Goal: Submit feedback/report problem

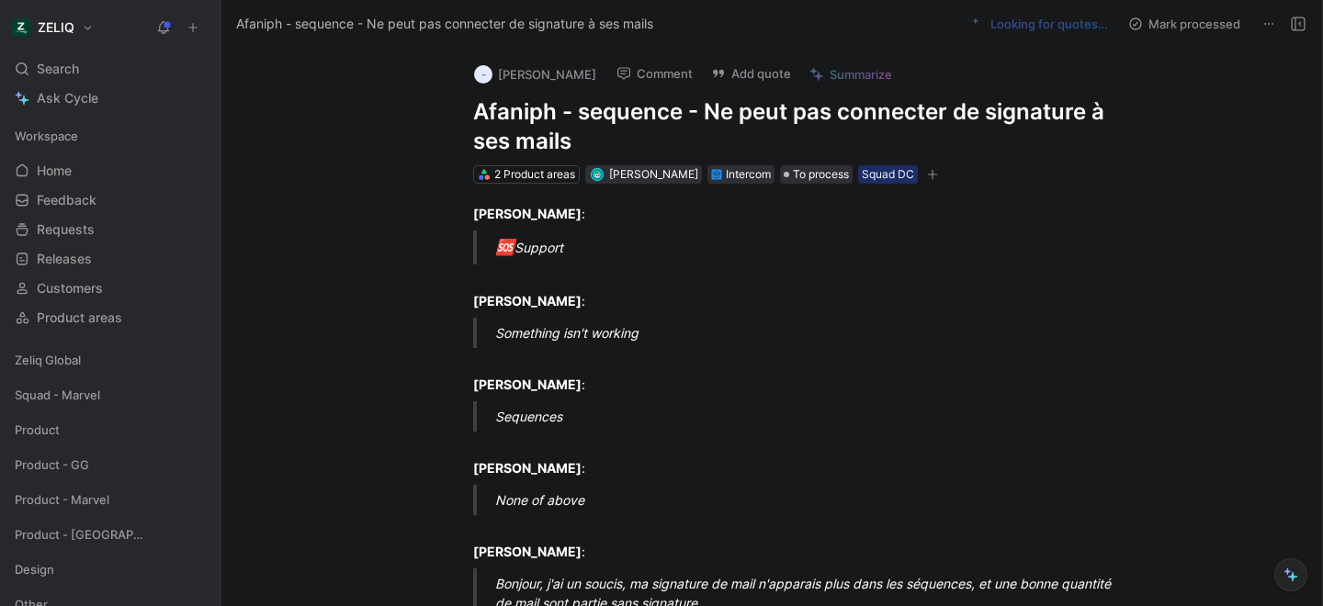
drag, startPoint x: 469, startPoint y: 109, endPoint x: 584, endPoint y: 141, distance: 119.3
click at [584, 141] on div "- [PERSON_NAME] Comment Add quote Summarize Afaniph - sequence - Ne peut pas co…" at bounding box center [791, 117] width 706 height 138
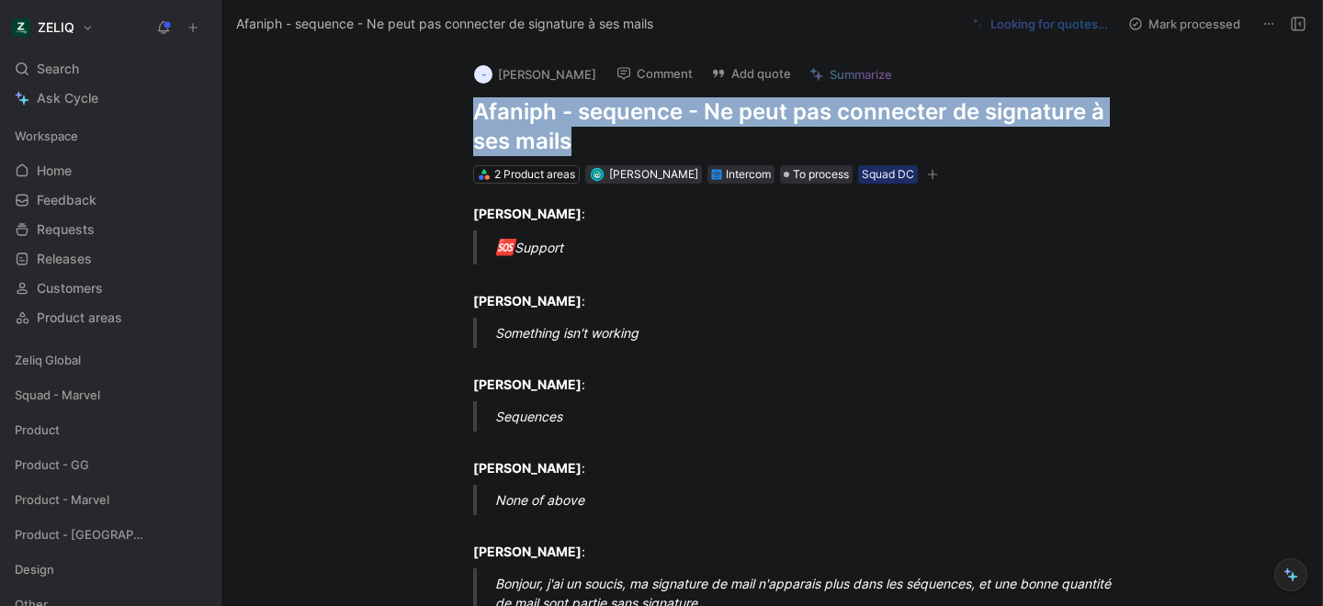
drag, startPoint x: 575, startPoint y: 148, endPoint x: 474, endPoint y: 118, distance: 105.5
click at [474, 118] on h1 "Afaniph - sequence - Ne peut pas connecter de signature à ses mails" at bounding box center [791, 126] width 636 height 59
copy h1 "Afaniph - sequence - Ne peut pas connecter de signature à ses mails"
click at [732, 73] on button "Add quote" at bounding box center [751, 74] width 96 height 26
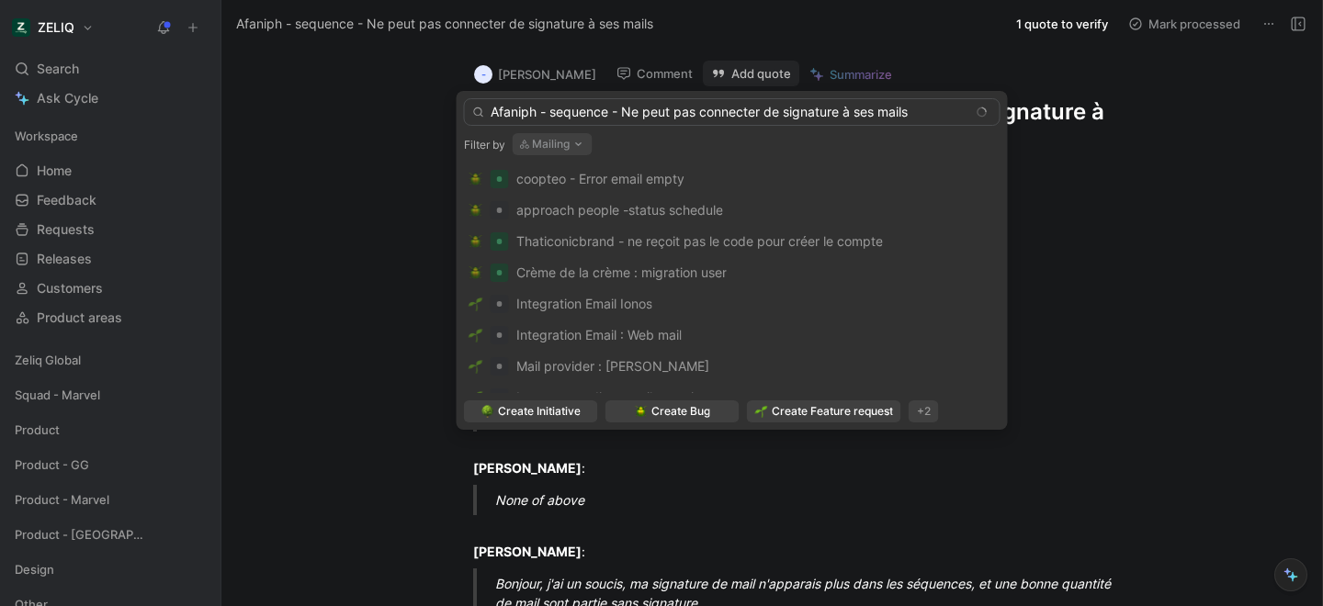
type input "Afaniph - sequence - Ne peut pas connecter de signature à ses mails"
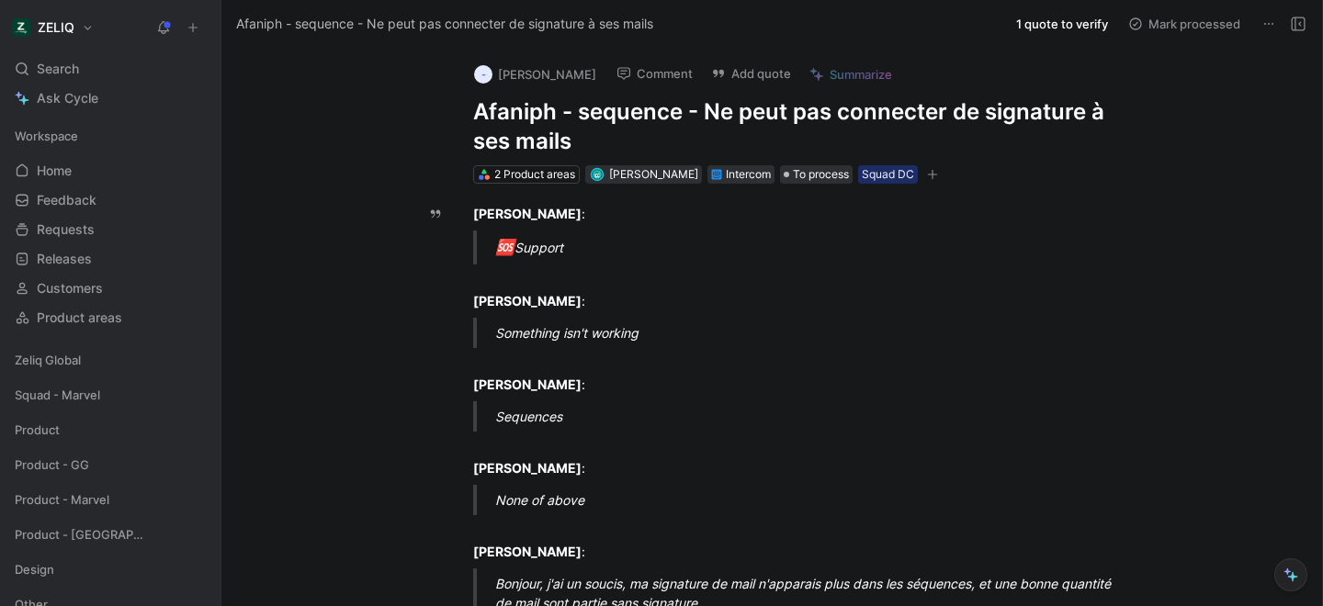
click at [709, 78] on button "Add quote" at bounding box center [751, 74] width 96 height 26
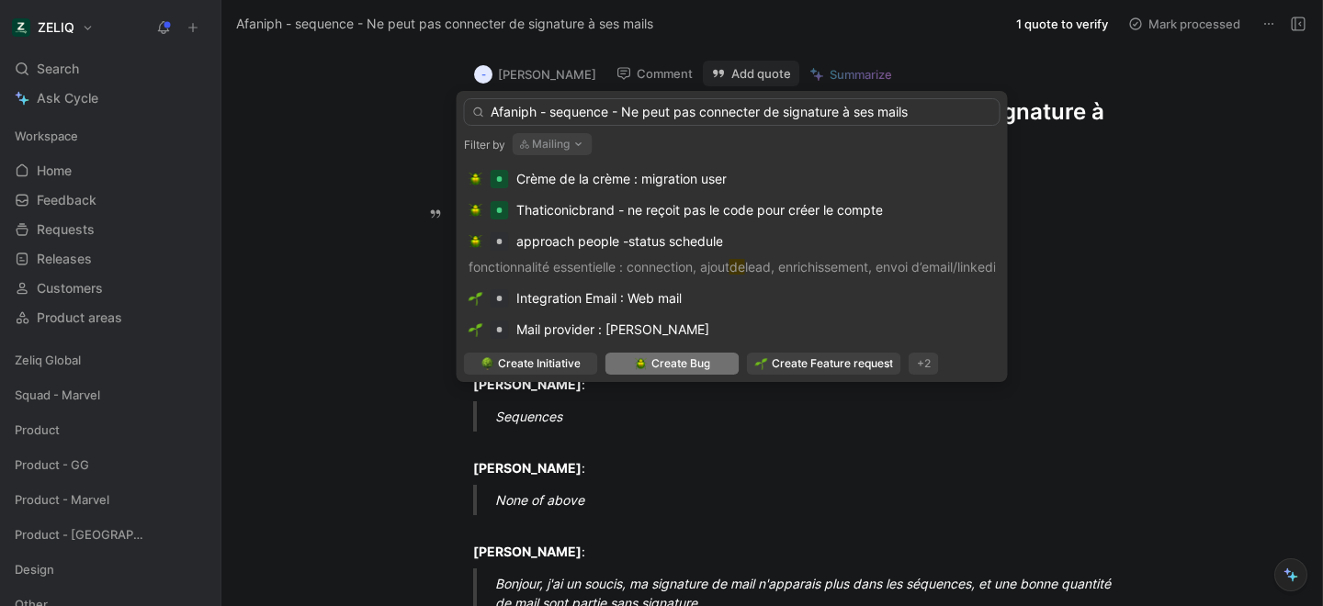
type input "Afaniph - sequence - Ne peut pas connecter de signature à ses mails"
click at [686, 368] on span "Create Bug" at bounding box center [680, 364] width 59 height 18
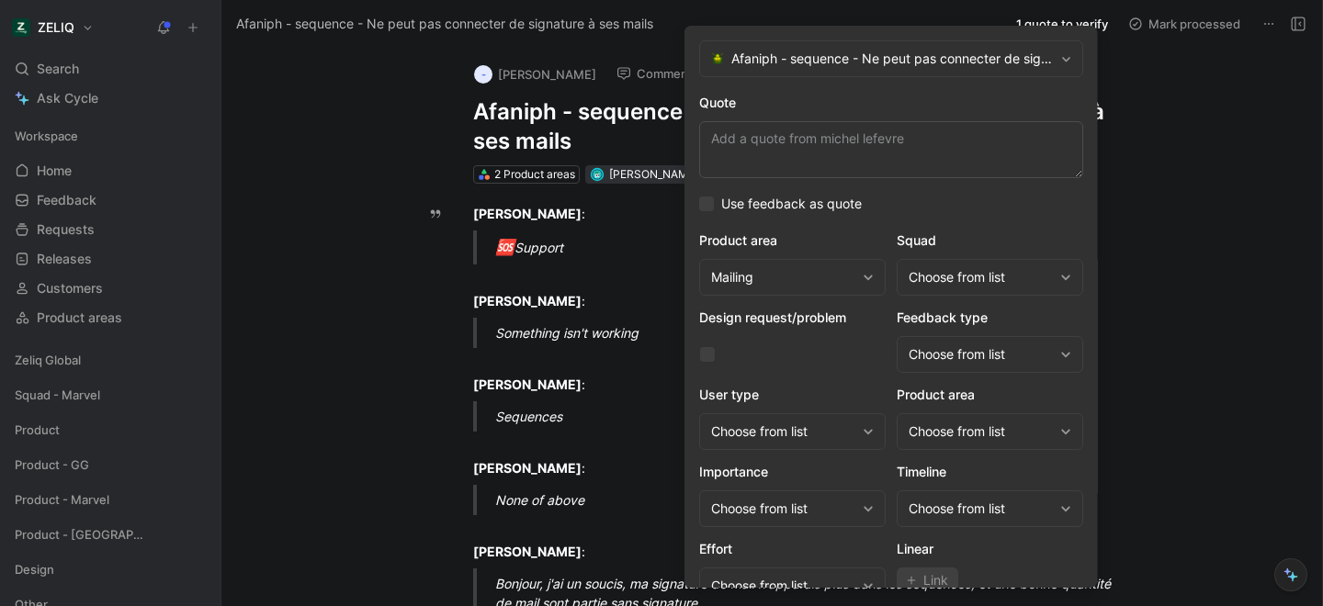
click at [998, 276] on div "Choose from list" at bounding box center [981, 277] width 144 height 22
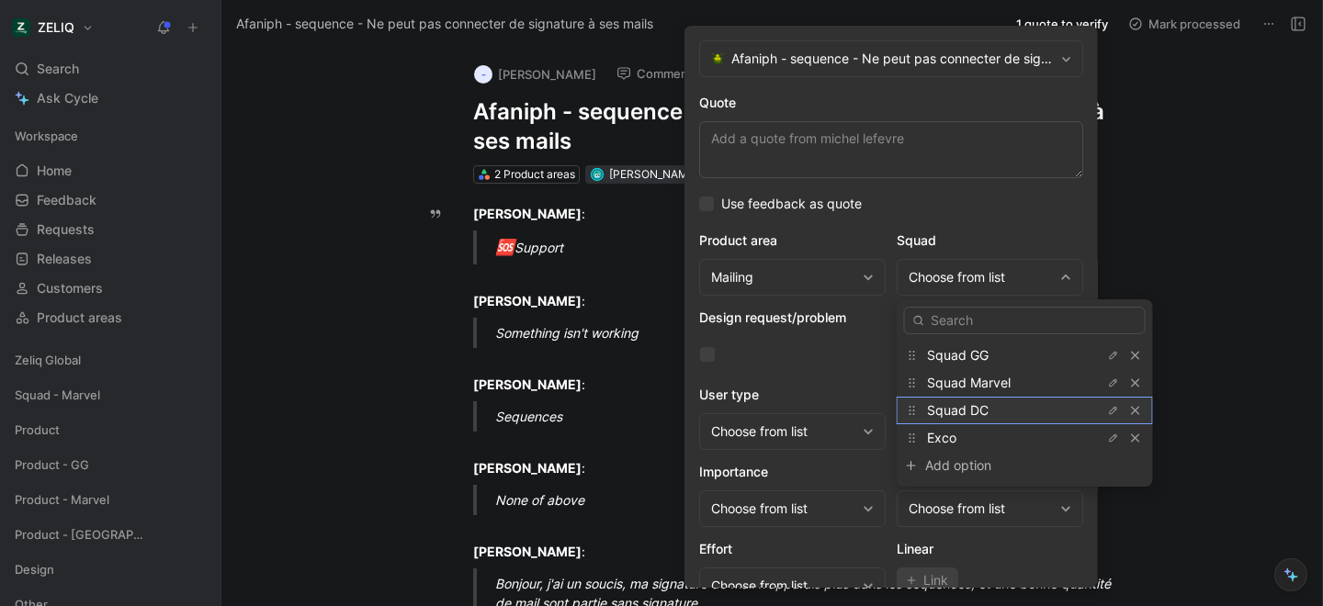
click at [976, 418] on span "Squad DC" at bounding box center [958, 410] width 62 height 16
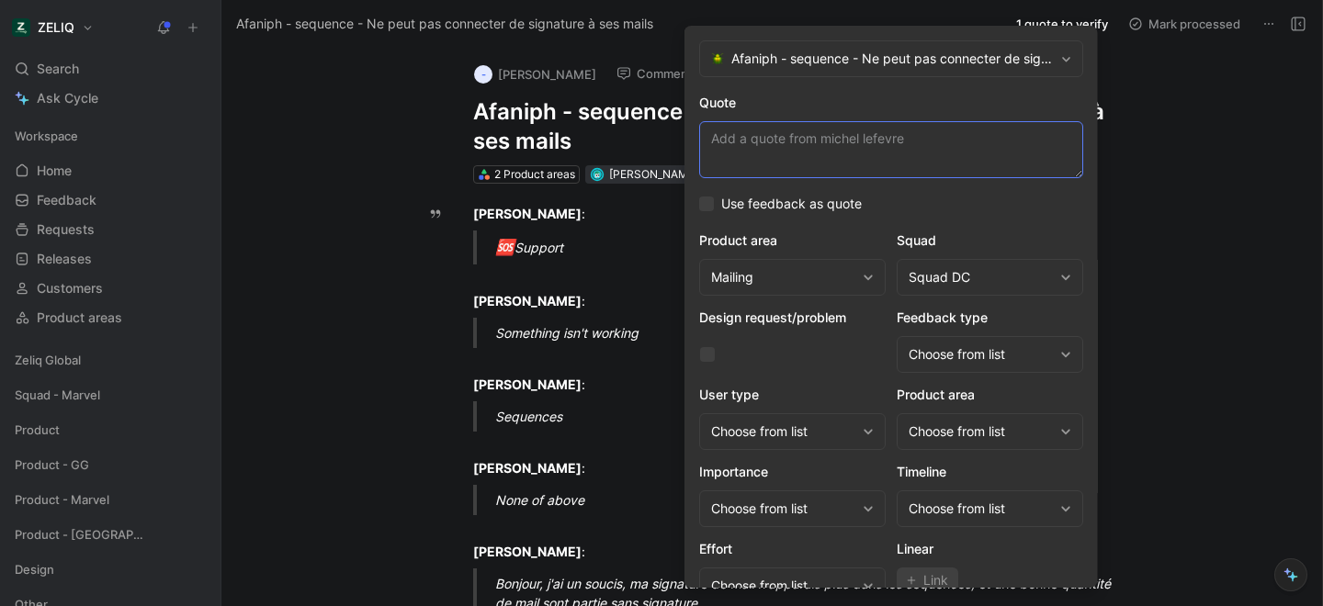
click at [808, 151] on textarea "Quote" at bounding box center [891, 149] width 384 height 57
paste textarea "ma signature de mail n'apparais plus dans les séquences, et une bonne quantité …"
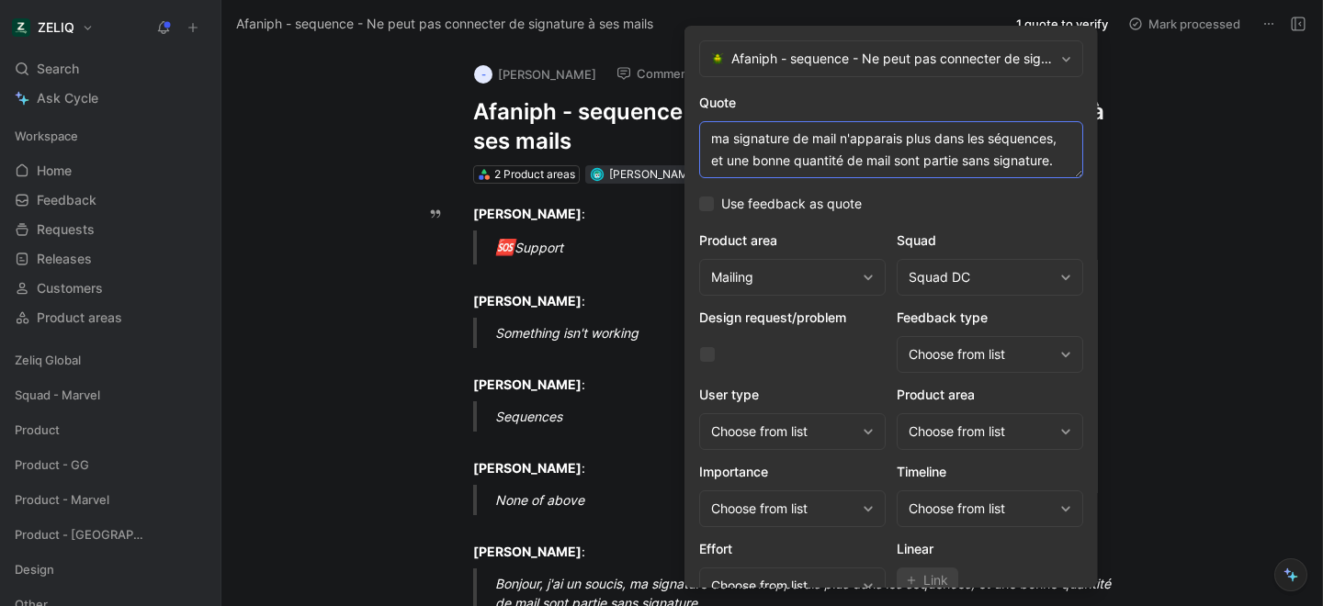
scroll to position [75, 0]
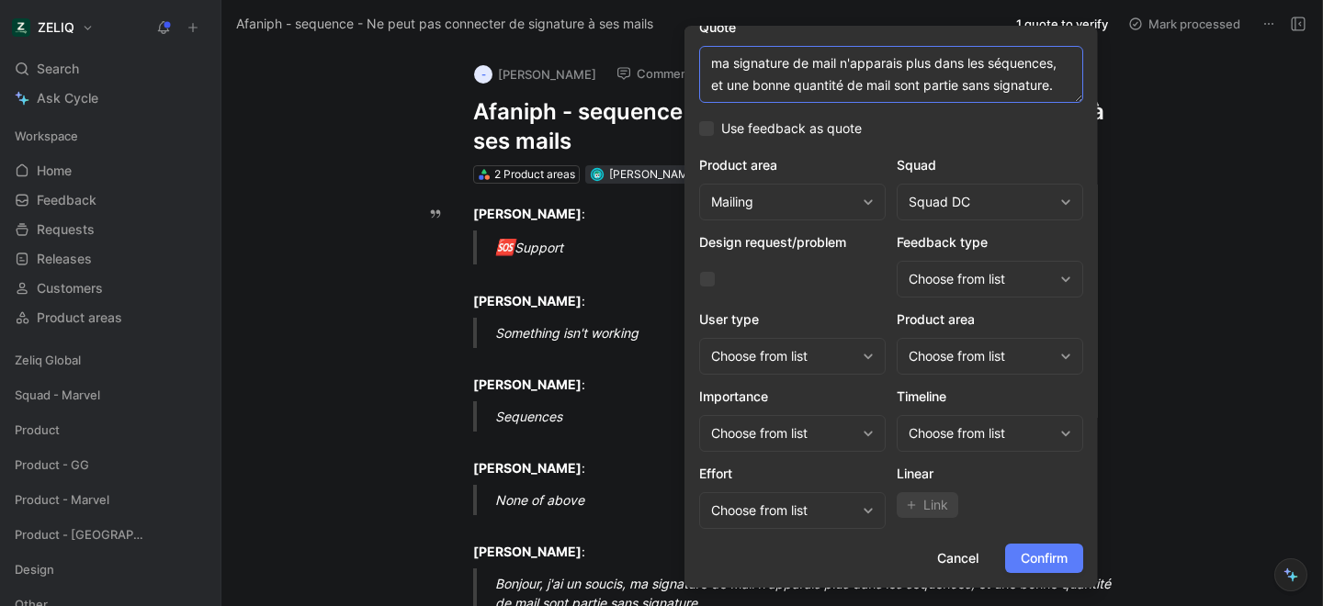
type textarea "ma signature de mail n'apparais plus dans les séquences, et une bonne quantité …"
click at [1051, 546] on button "Confirm" at bounding box center [1044, 558] width 78 height 29
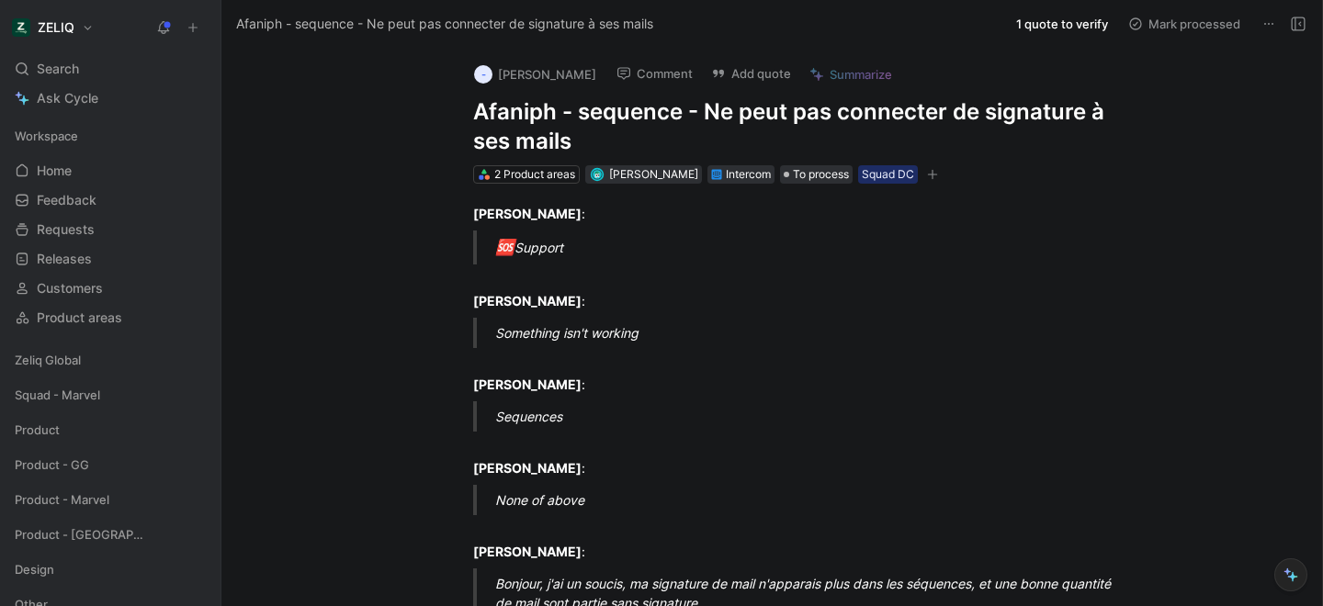
click at [531, 112] on h1 "Afaniph - sequence - Ne peut pas connecter de signature à ses mails" at bounding box center [791, 126] width 636 height 59
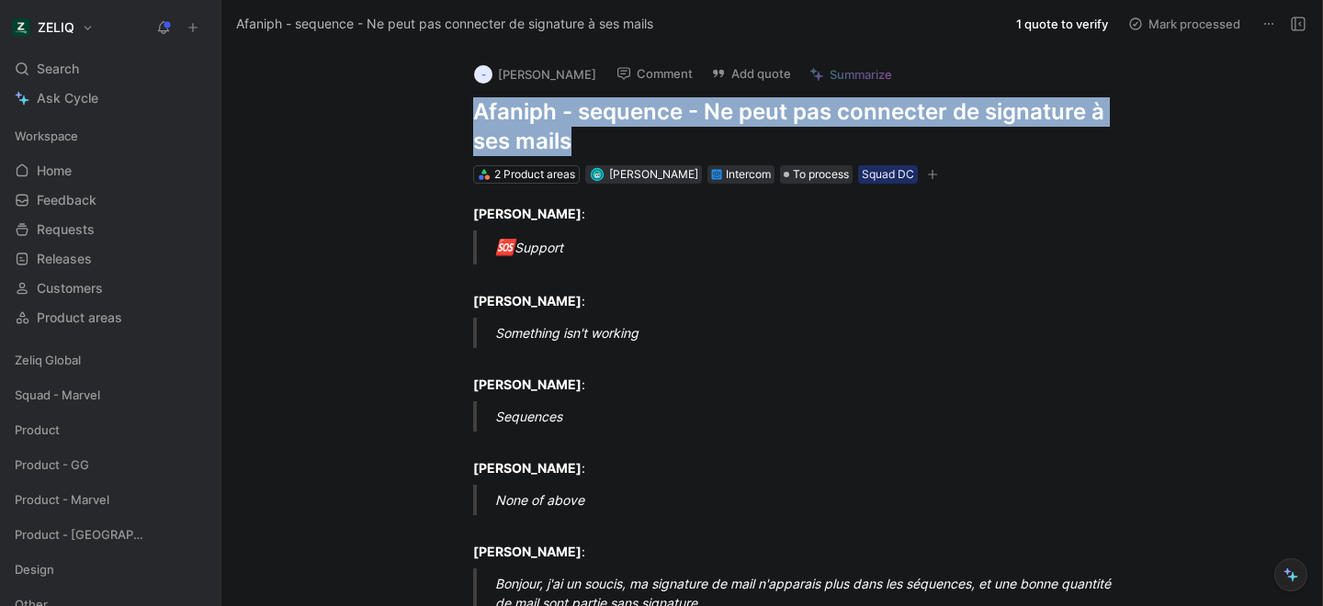
click at [531, 112] on h1 "Afaniph - sequence - Ne peut pas connecter de signature à ses mails" at bounding box center [791, 126] width 636 height 59
copy h1 "Afaniph - sequence - Ne peut pas connecter de signature à ses mails"
click at [154, 68] on div "Search ⌘ K" at bounding box center [110, 69] width 206 height 28
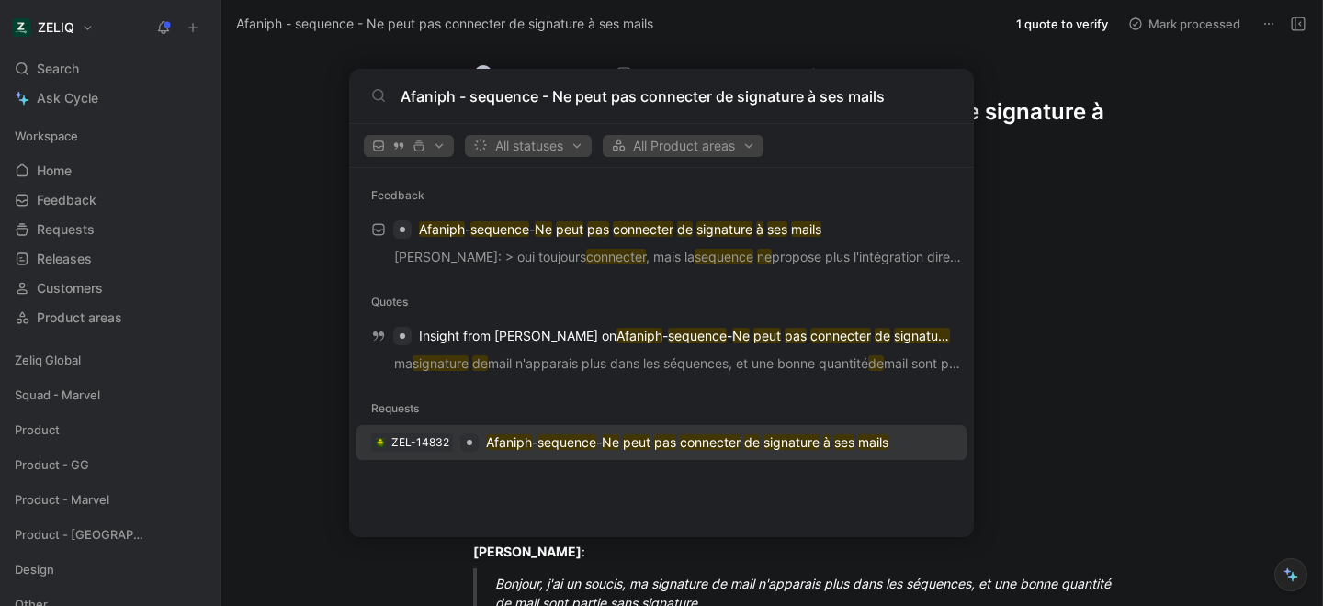
type input "Afaniph - sequence - Ne peut pas connecter de signature à ses mails"
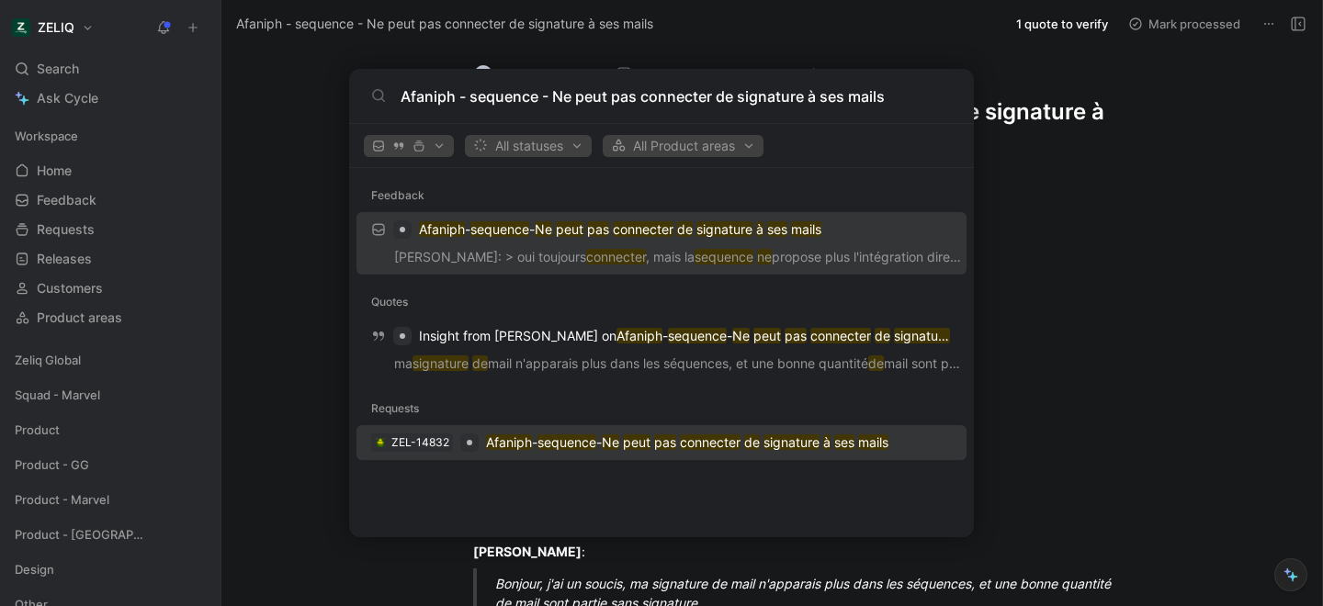
click at [458, 442] on div "ZEL-14832" at bounding box center [424, 443] width 107 height 18
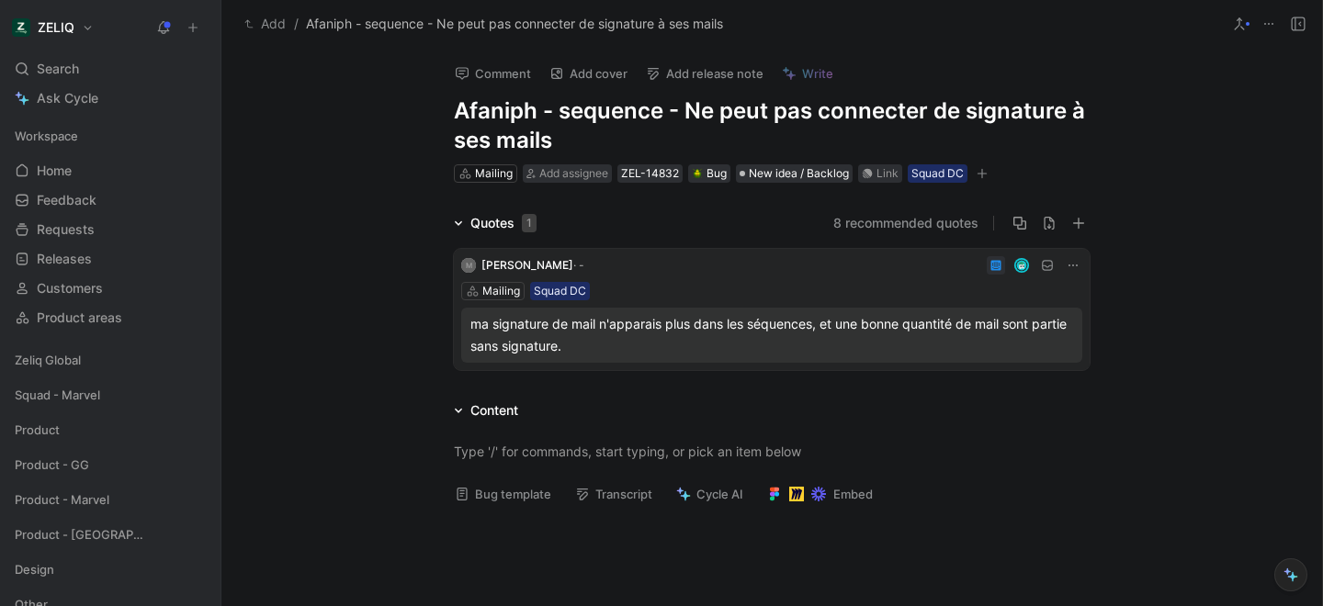
click at [494, 491] on button "Bug template" at bounding box center [502, 494] width 113 height 26
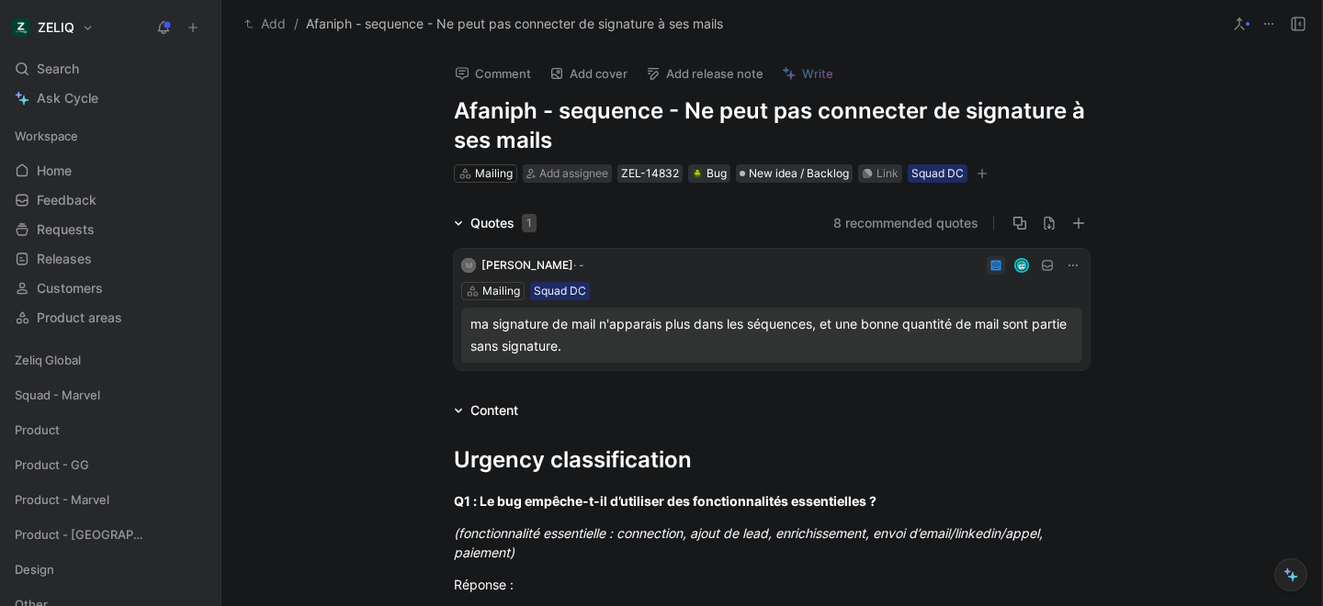
scroll to position [301, 0]
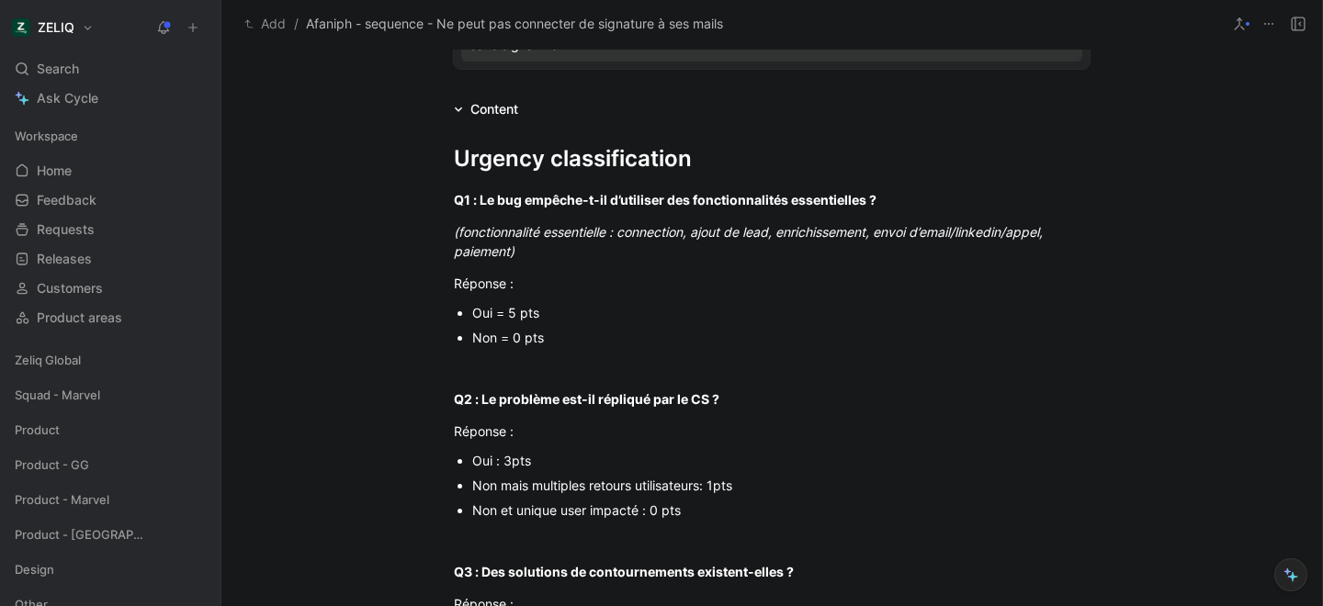
click at [510, 339] on div "Non = 0 pts" at bounding box center [780, 337] width 617 height 19
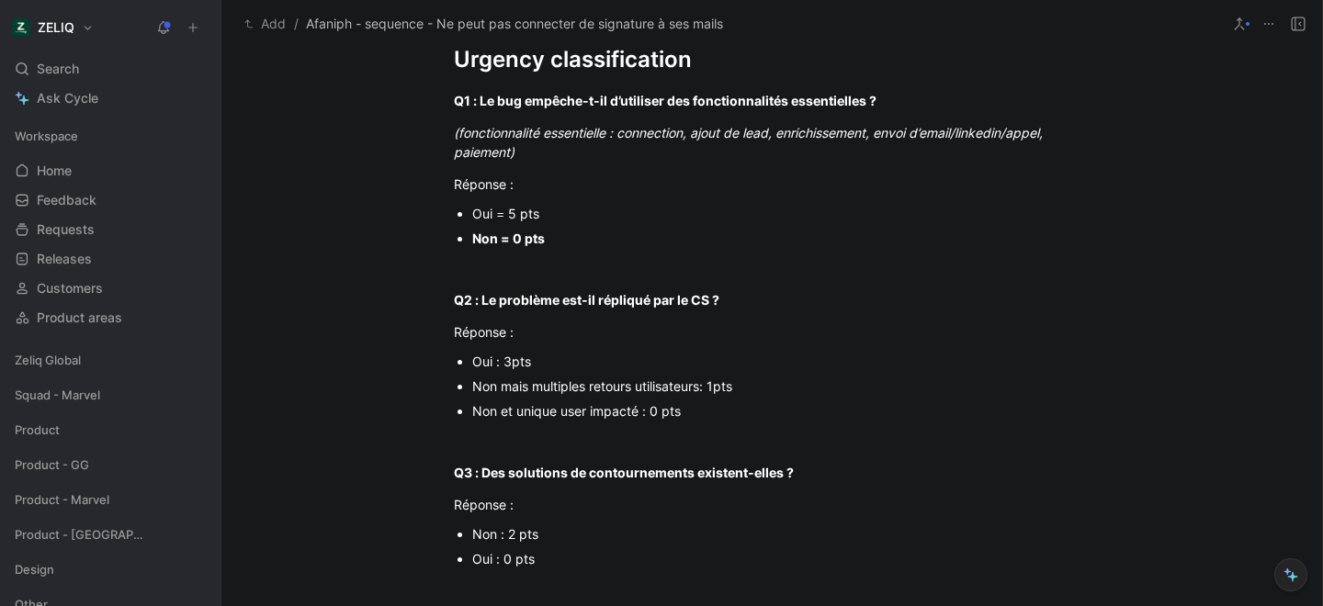
scroll to position [460, 0]
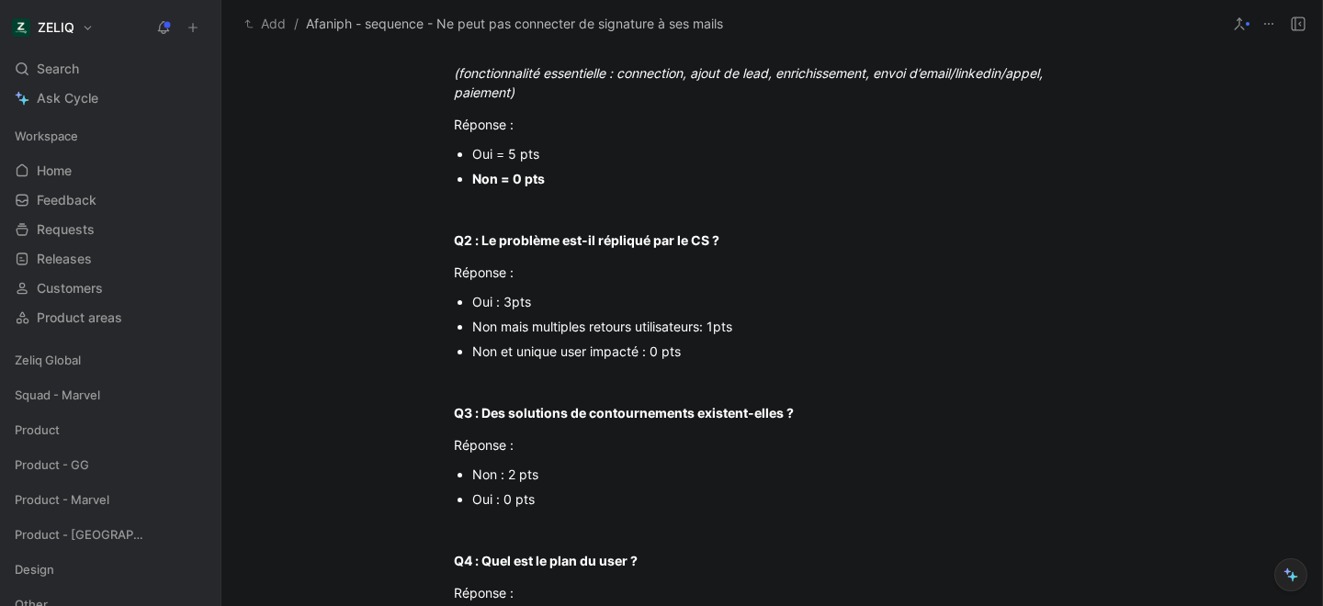
click at [569, 348] on div "Non et unique user impacté : 0 pts" at bounding box center [780, 351] width 617 height 19
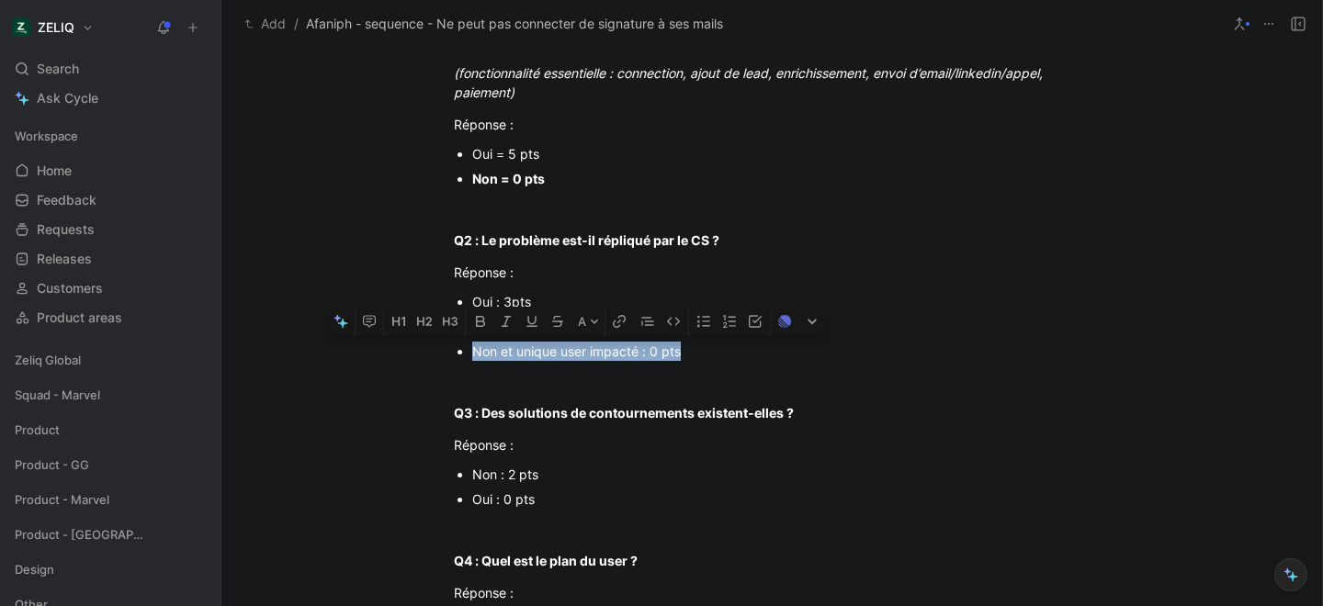
click at [569, 348] on div "Non et unique user impacté : 0 pts" at bounding box center [780, 351] width 617 height 19
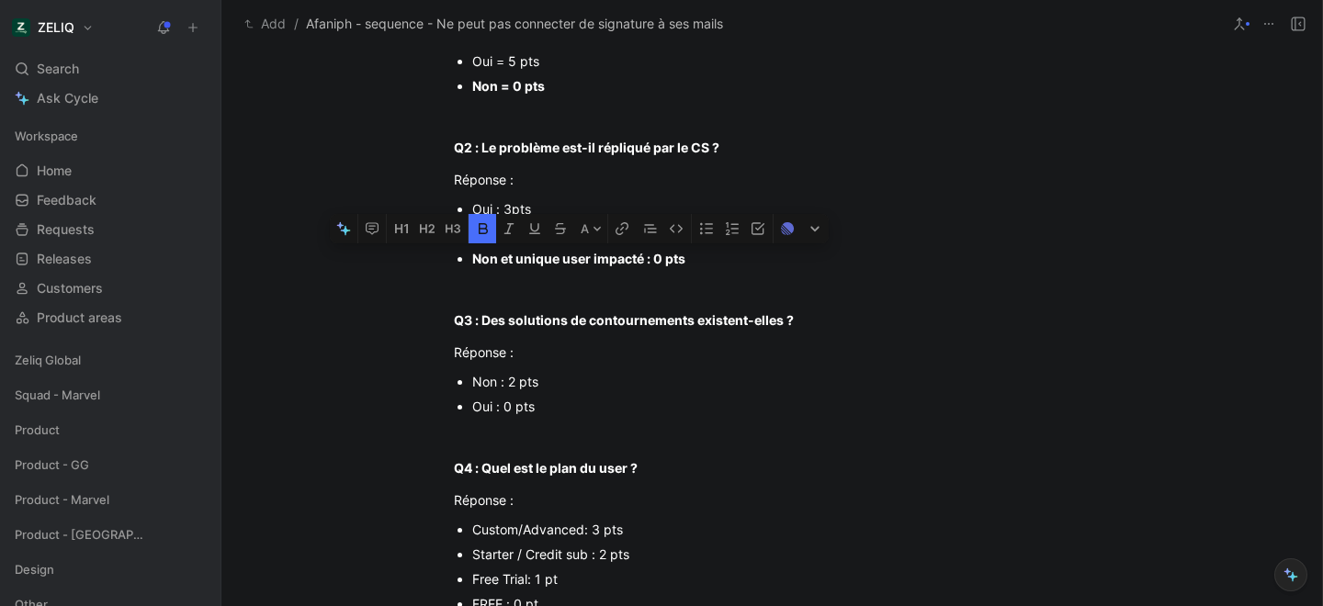
scroll to position [554, 0]
click at [475, 383] on div "Non : 2 pts" at bounding box center [780, 380] width 617 height 19
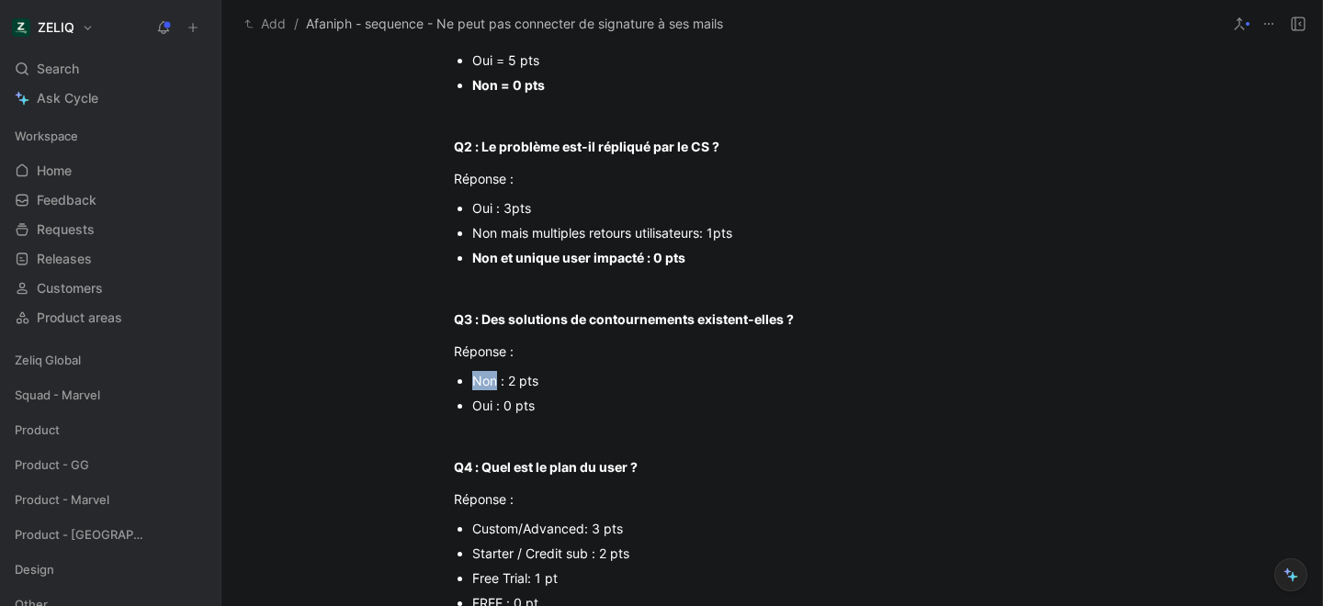
click at [475, 383] on div "Non : 2 pts" at bounding box center [780, 380] width 617 height 19
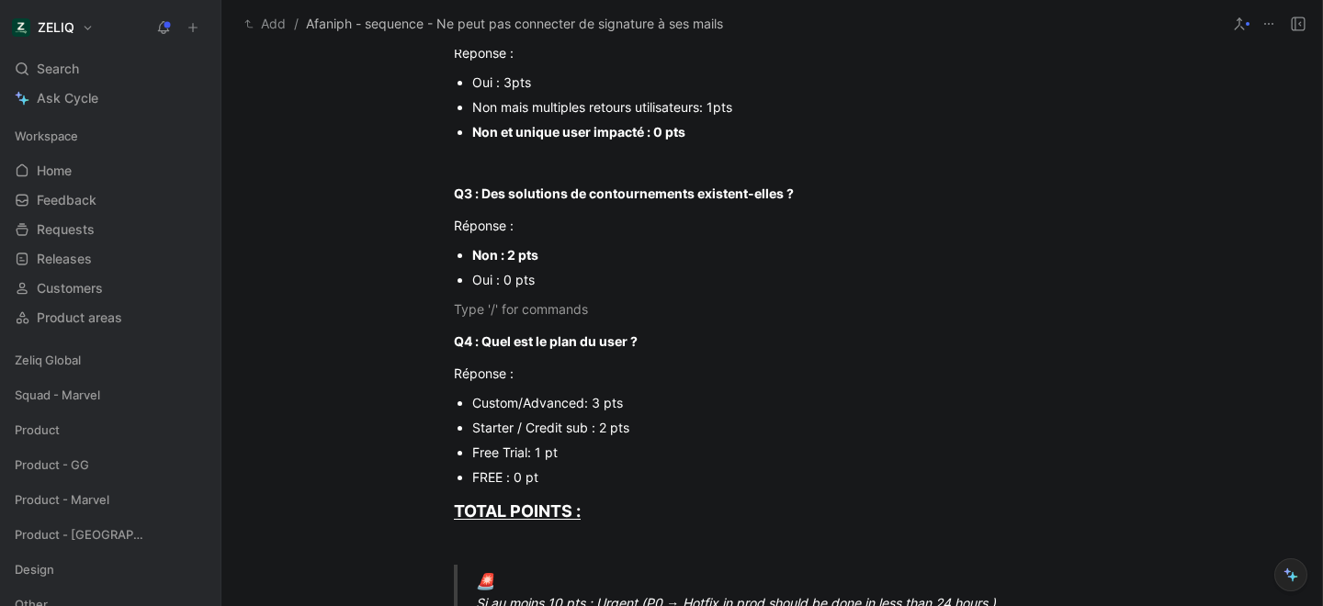
scroll to position [682, 0]
click at [588, 430] on div "Starter / Credit sub : 2 pts" at bounding box center [780, 425] width 617 height 19
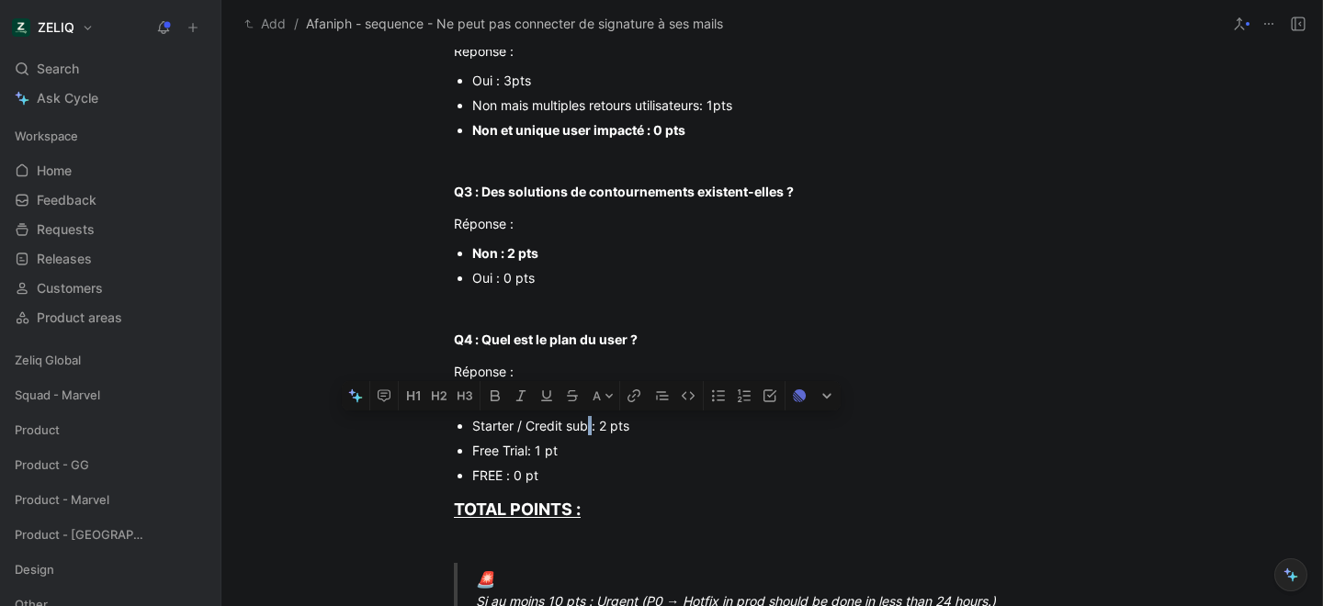
click at [588, 430] on div "Starter / Credit sub : 2 pts" at bounding box center [780, 425] width 617 height 19
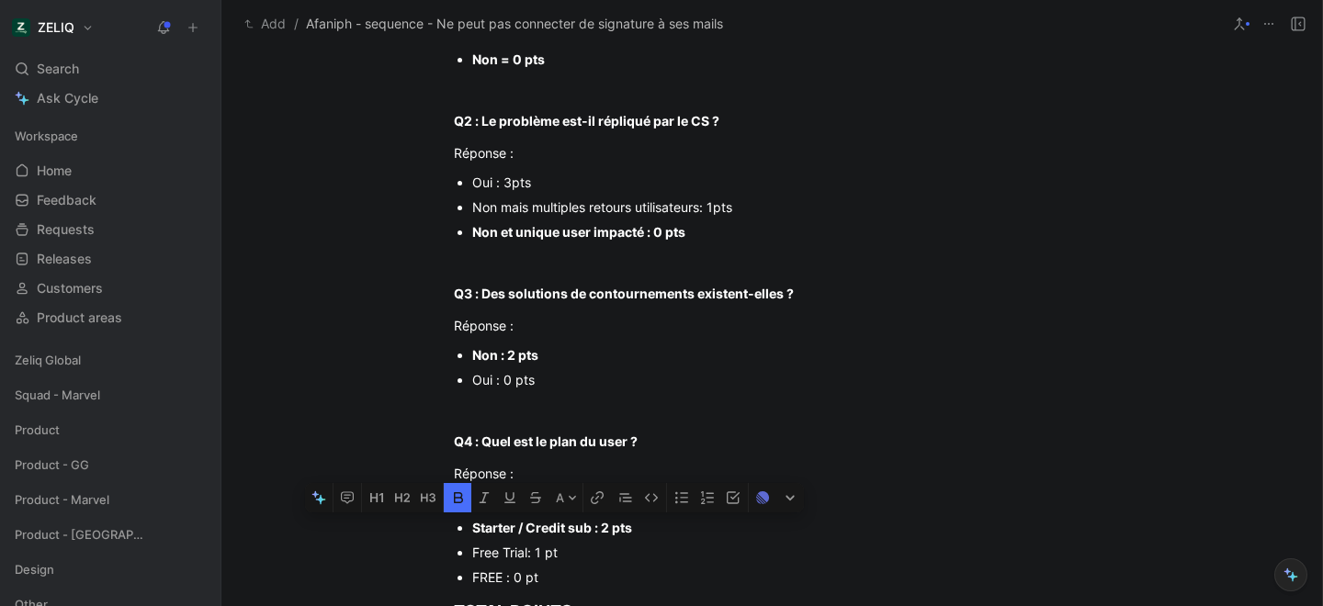
scroll to position [938, 0]
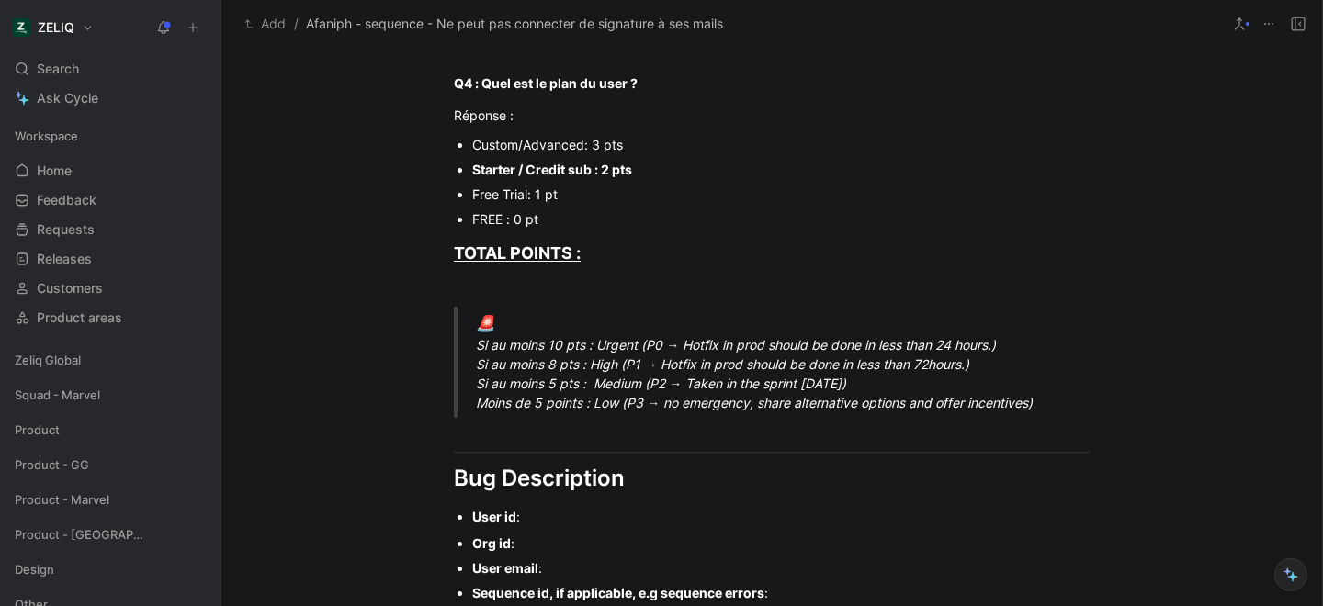
click at [547, 409] on div "🚨 Si au moins 10 pts : Urgent (P0 → Hotfix in prod should be done in less than …" at bounding box center [794, 362] width 636 height 101
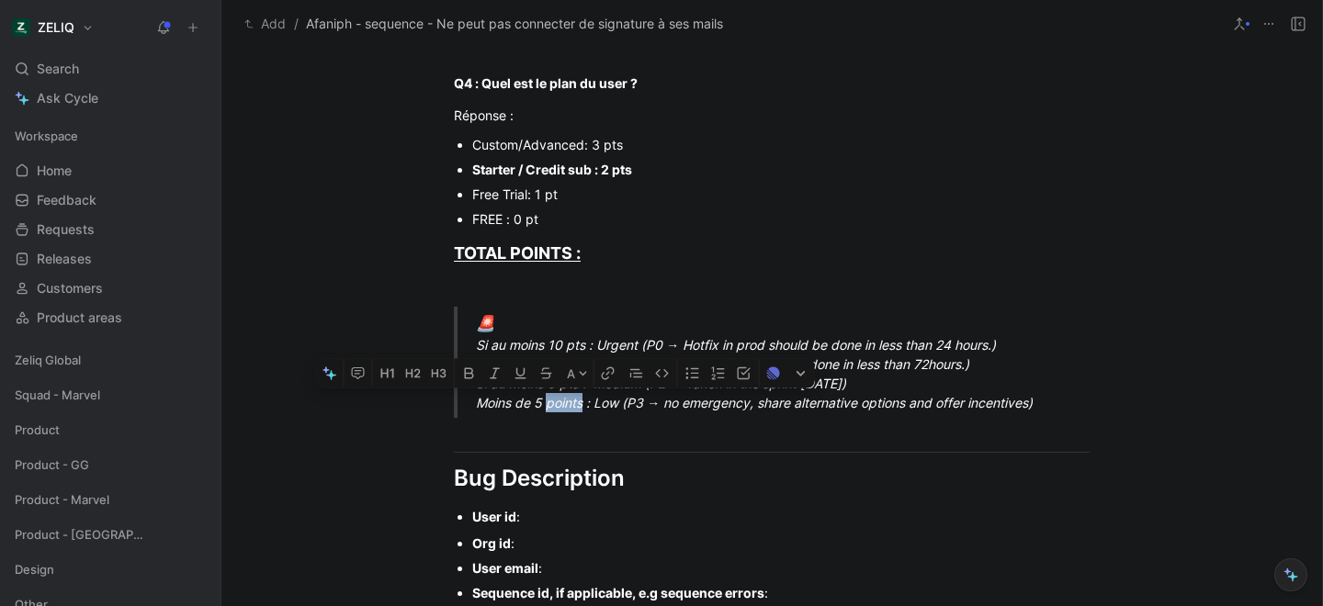
click at [547, 409] on div "🚨 Si au moins 10 pts : Urgent (P0 → Hotfix in prod should be done in less than …" at bounding box center [794, 362] width 636 height 101
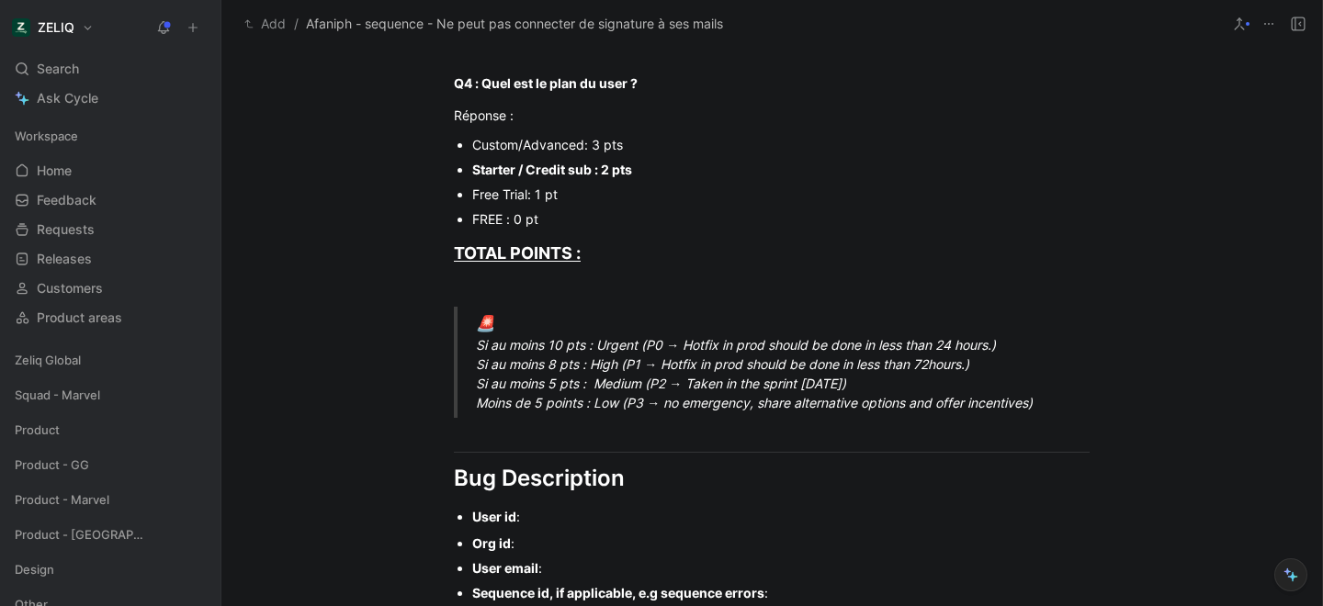
click at [489, 412] on div "🚨 Si au moins 10 pts : Urgent (P0 → Hotfix in prod should be done in less than …" at bounding box center [794, 362] width 636 height 101
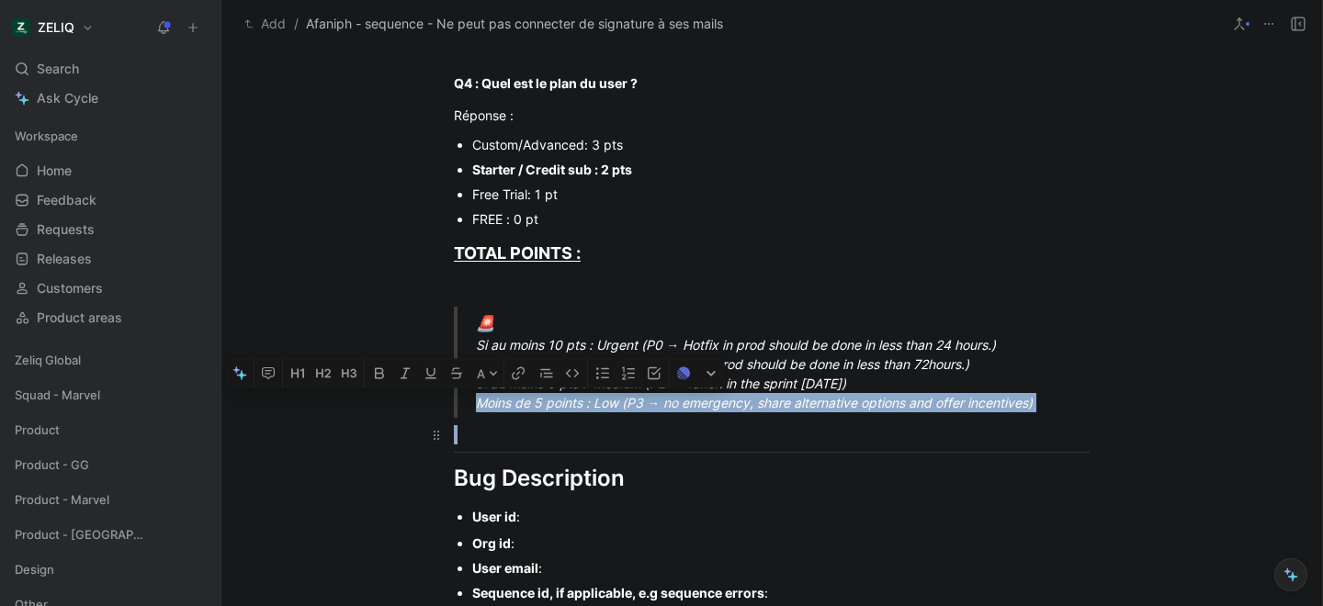
drag, startPoint x: 477, startPoint y: 405, endPoint x: 1093, endPoint y: 421, distance: 616.6
click at [1093, 421] on div "Urgency classification Q1 : Le bug empêche-t-il d’utiliser des fonctionnalités …" at bounding box center [771, 284] width 1101 height 1601
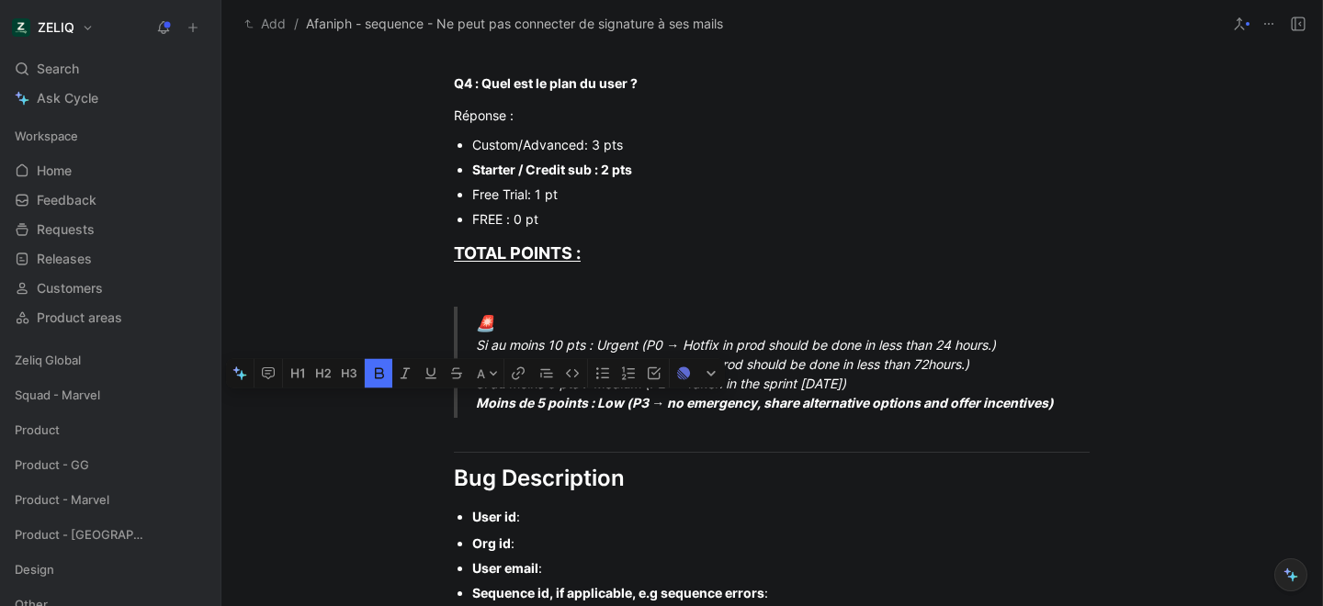
click at [556, 516] on div "User id :" at bounding box center [780, 516] width 617 height 19
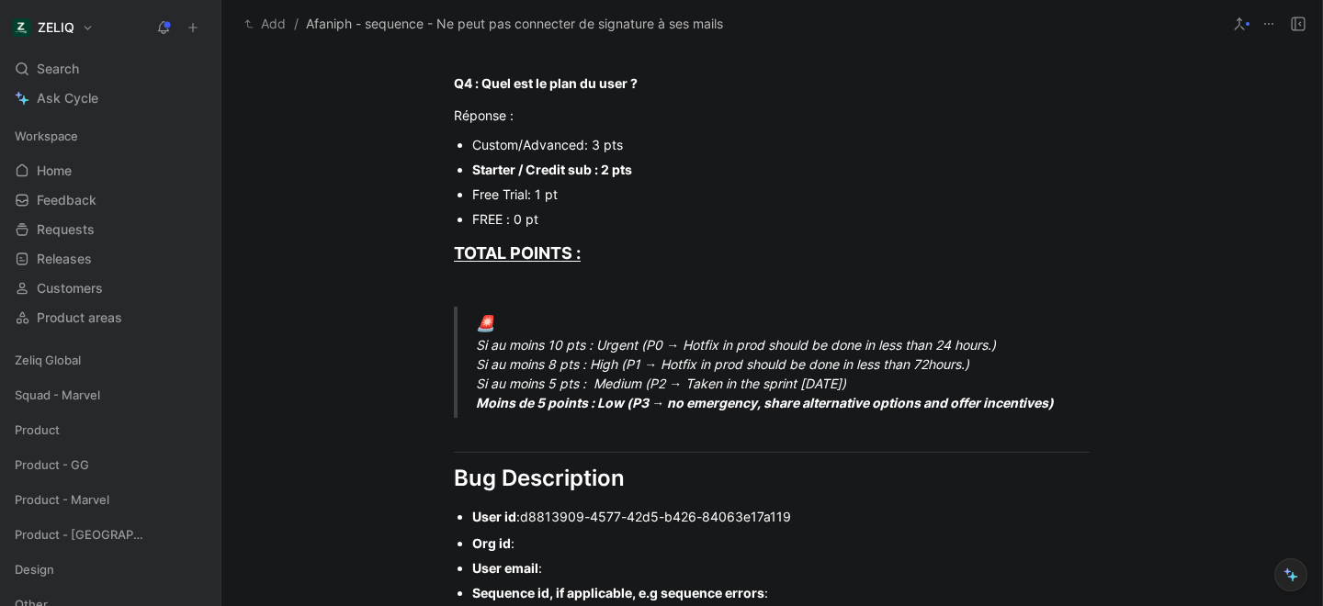
click at [542, 544] on div "Org id :" at bounding box center [780, 543] width 617 height 19
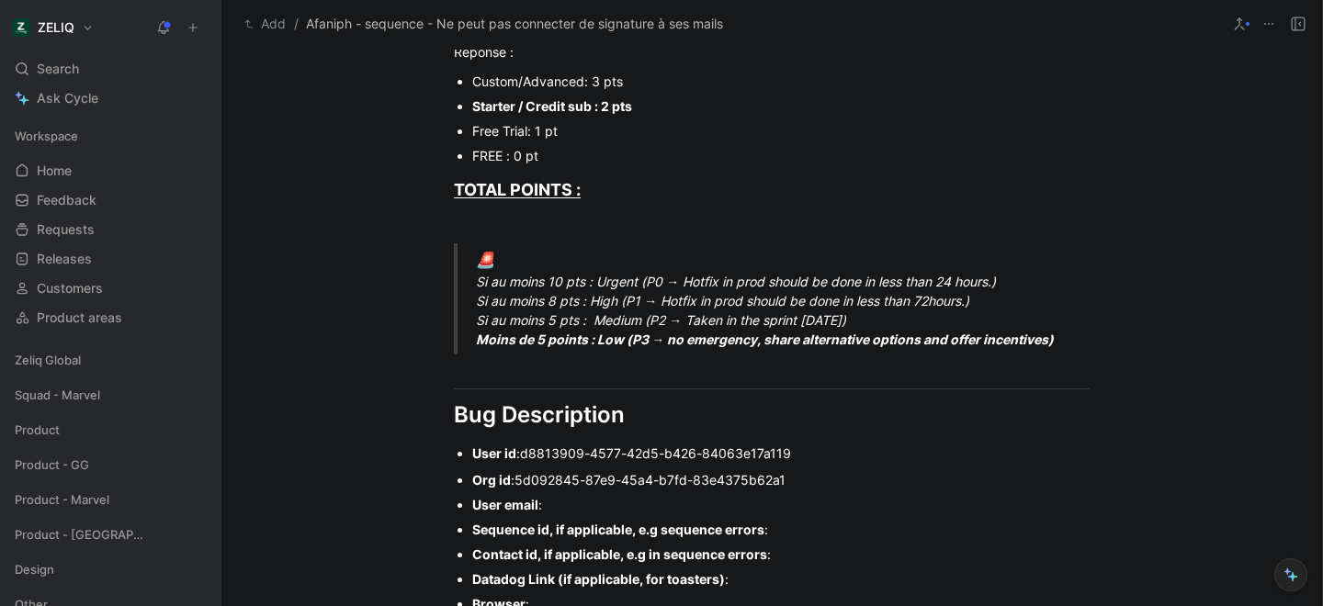
click at [565, 507] on div "User email :" at bounding box center [780, 504] width 617 height 19
click at [792, 530] on div "Sequence id, if applicable, e.g sequence errors :" at bounding box center [780, 529] width 617 height 19
paste div
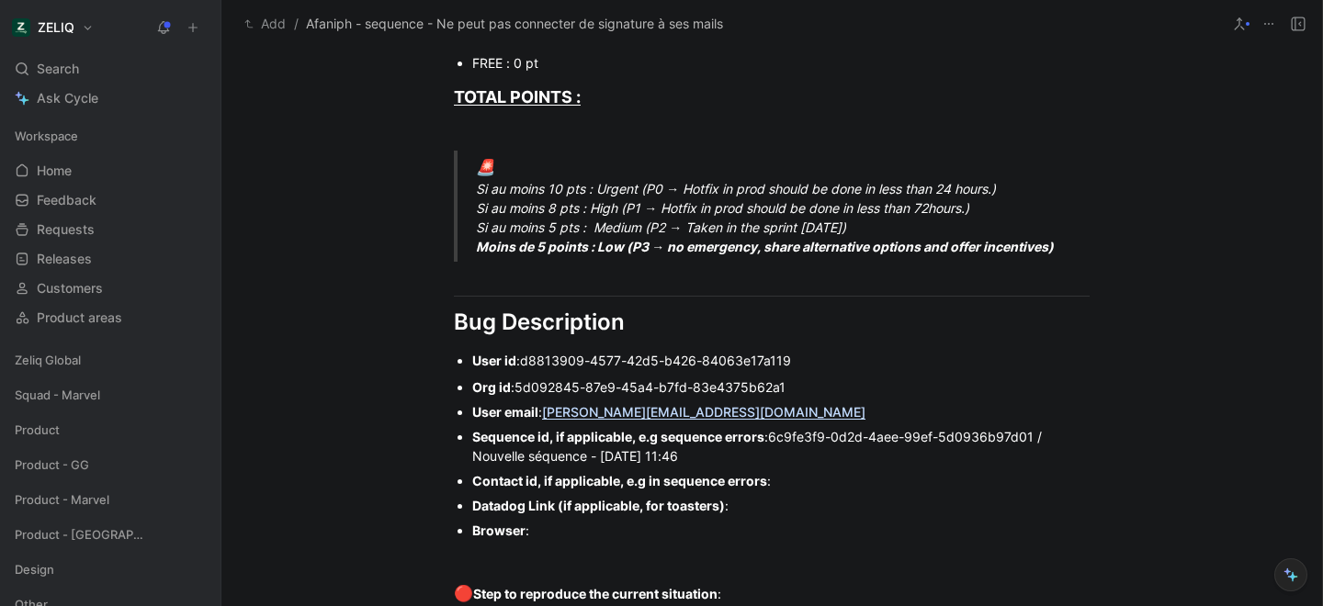
scroll to position [1098, 0]
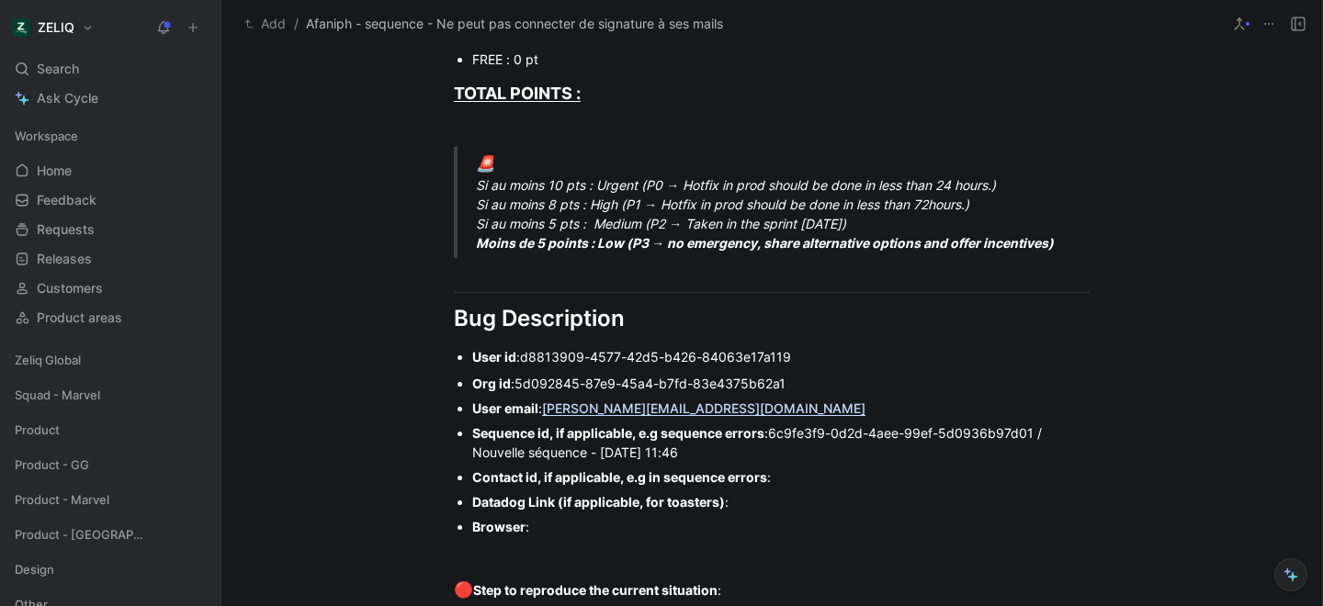
click at [575, 527] on div "Browser :" at bounding box center [780, 526] width 617 height 19
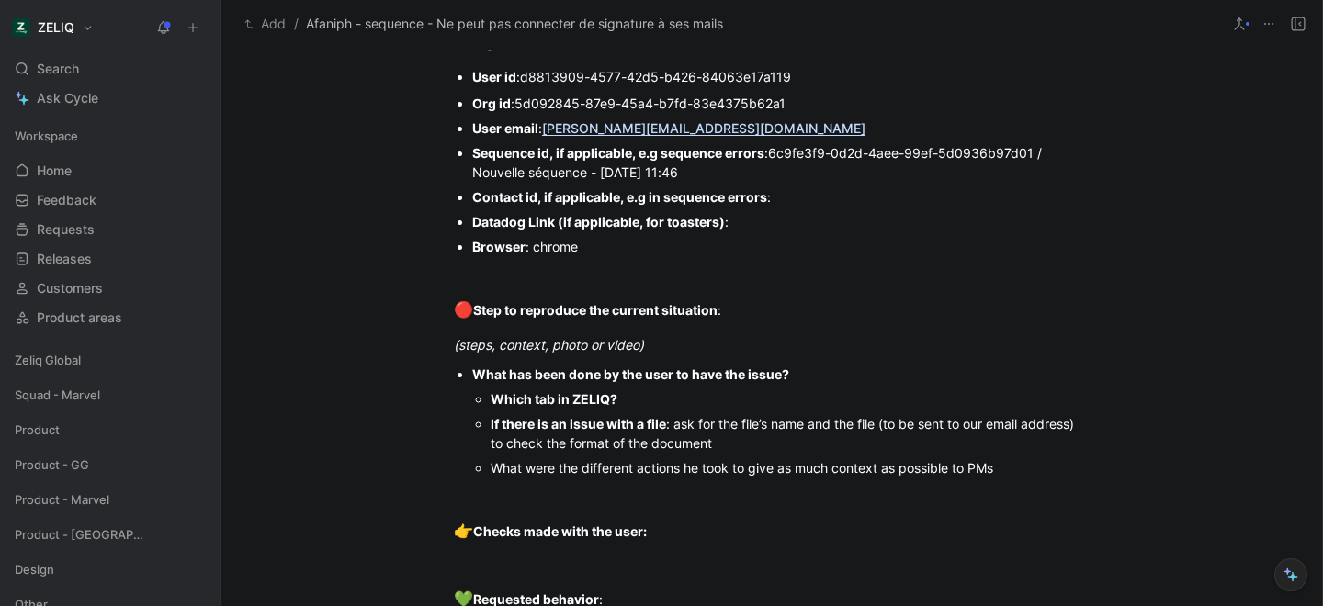
scroll to position [1379, 0]
click at [692, 345] on div "(steps, context, photo or video)" at bounding box center [772, 343] width 636 height 19
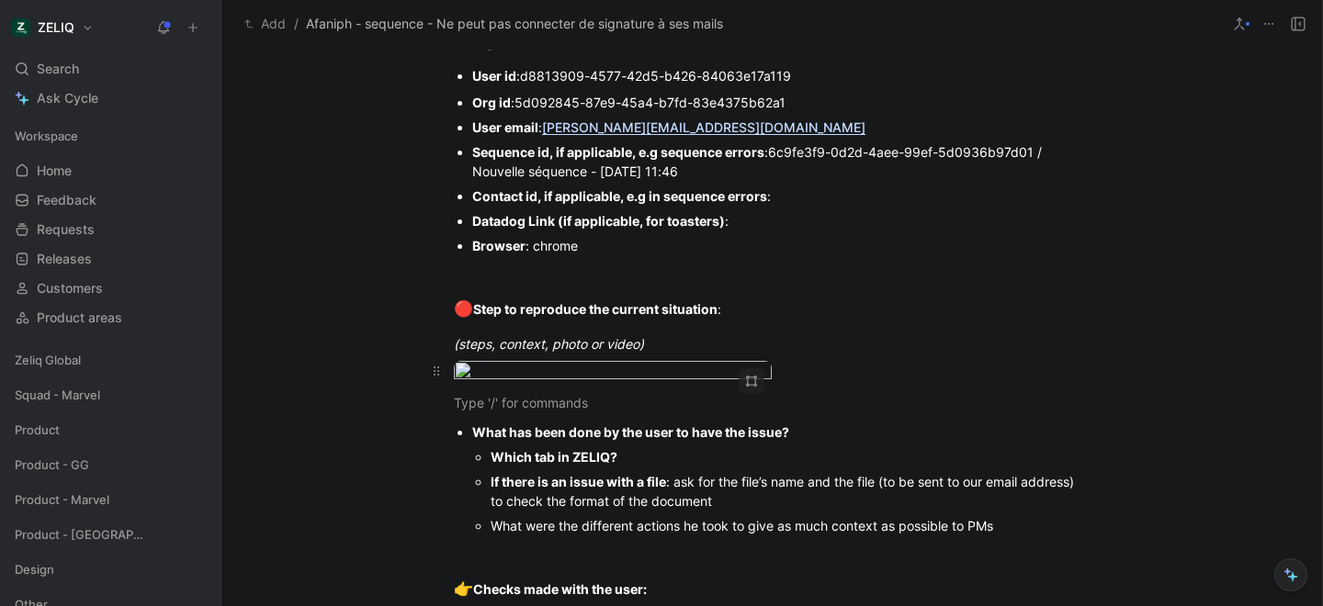
click at [577, 412] on body "ZELIQ Search ⌘ K Ask Cycle Workspace Home G then H Feedback G then F Requests G…" at bounding box center [661, 303] width 1323 height 606
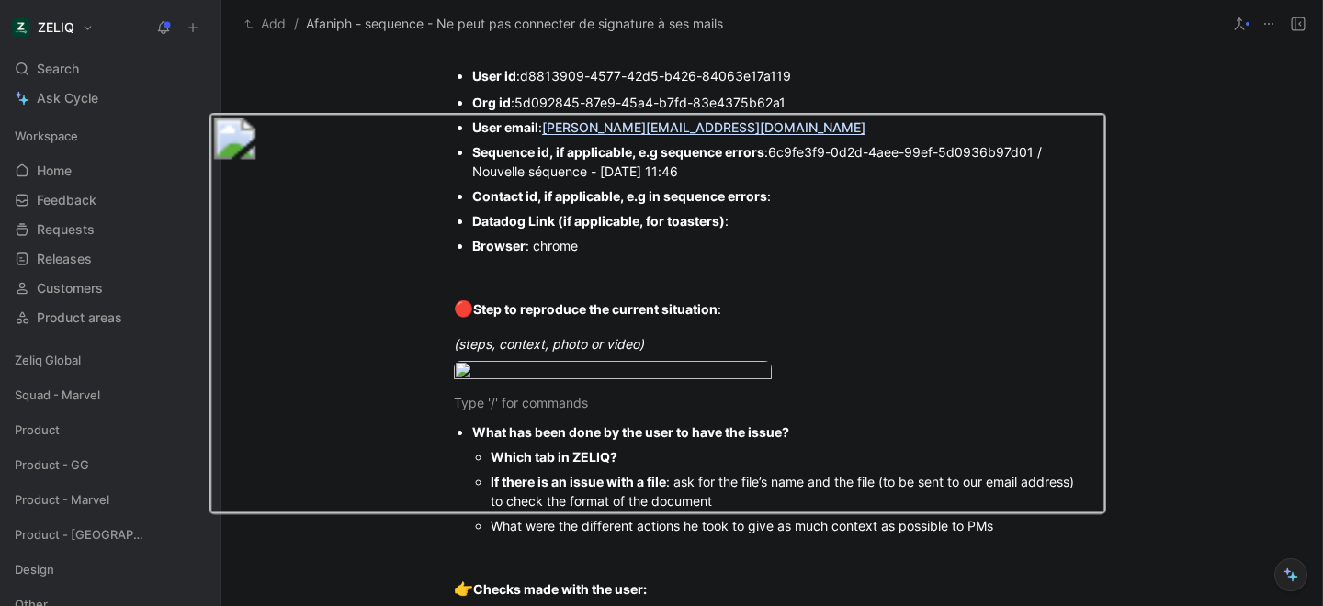
click at [172, 605] on div at bounding box center [661, 606] width 1323 height 0
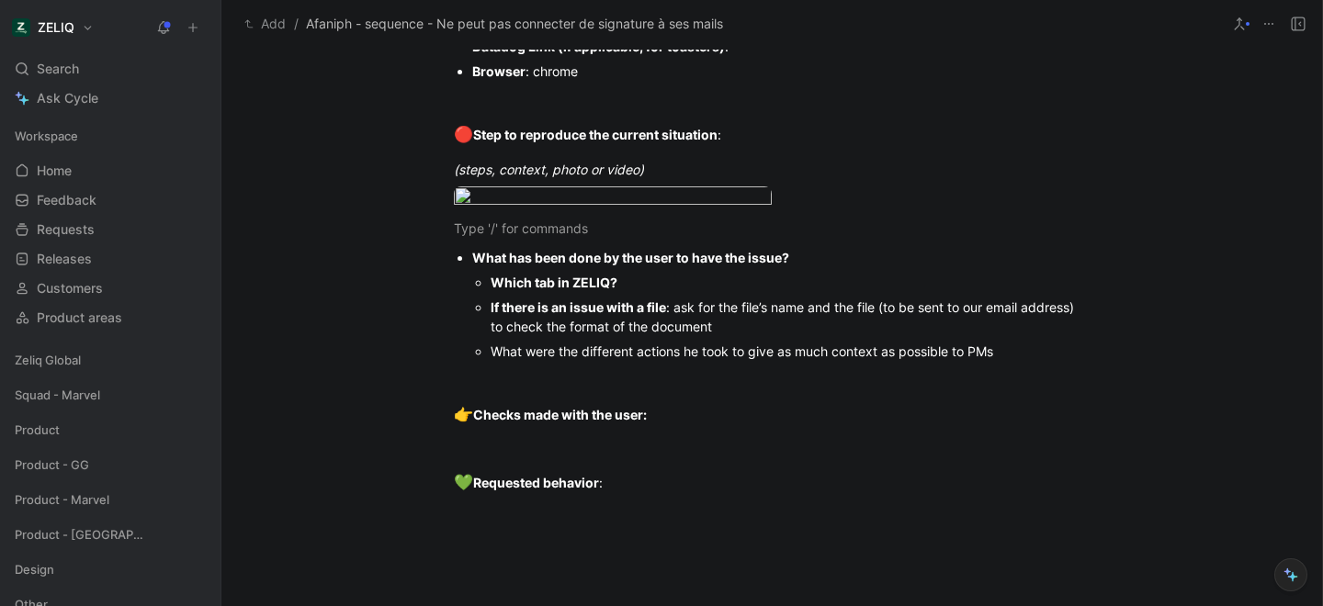
scroll to position [1558, 0]
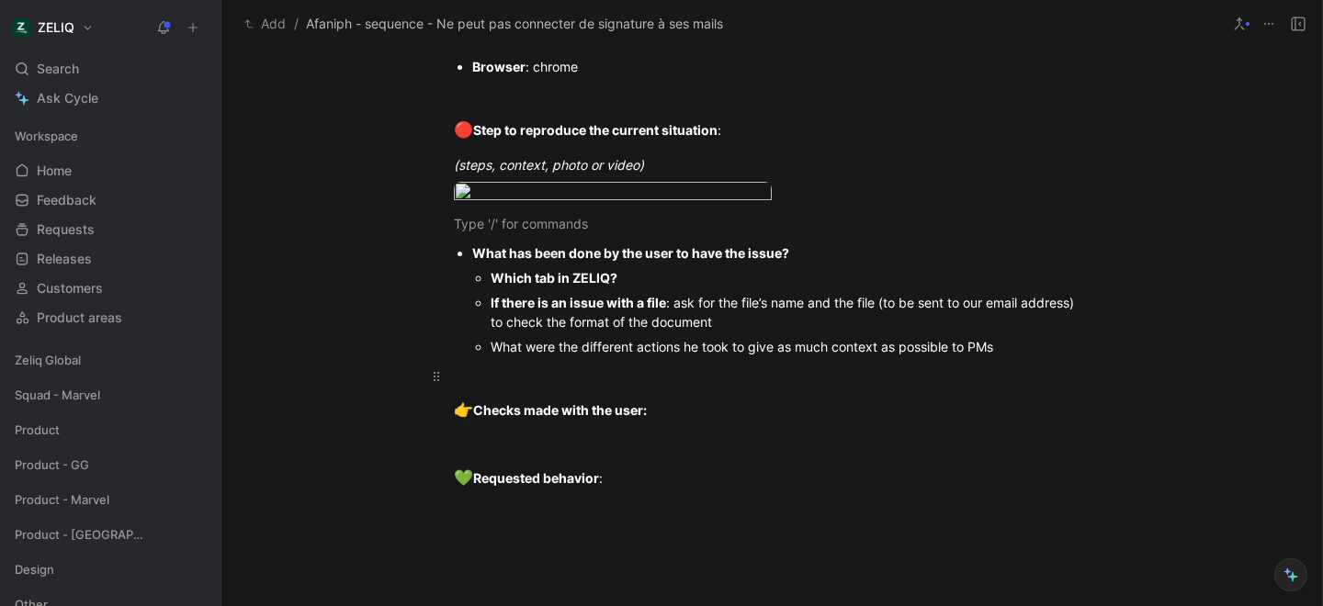
click at [579, 386] on div at bounding box center [772, 376] width 636 height 19
click at [634, 288] on div "Which tab in ZELIQ?" at bounding box center [790, 277] width 599 height 19
click at [489, 391] on p at bounding box center [772, 376] width 706 height 30
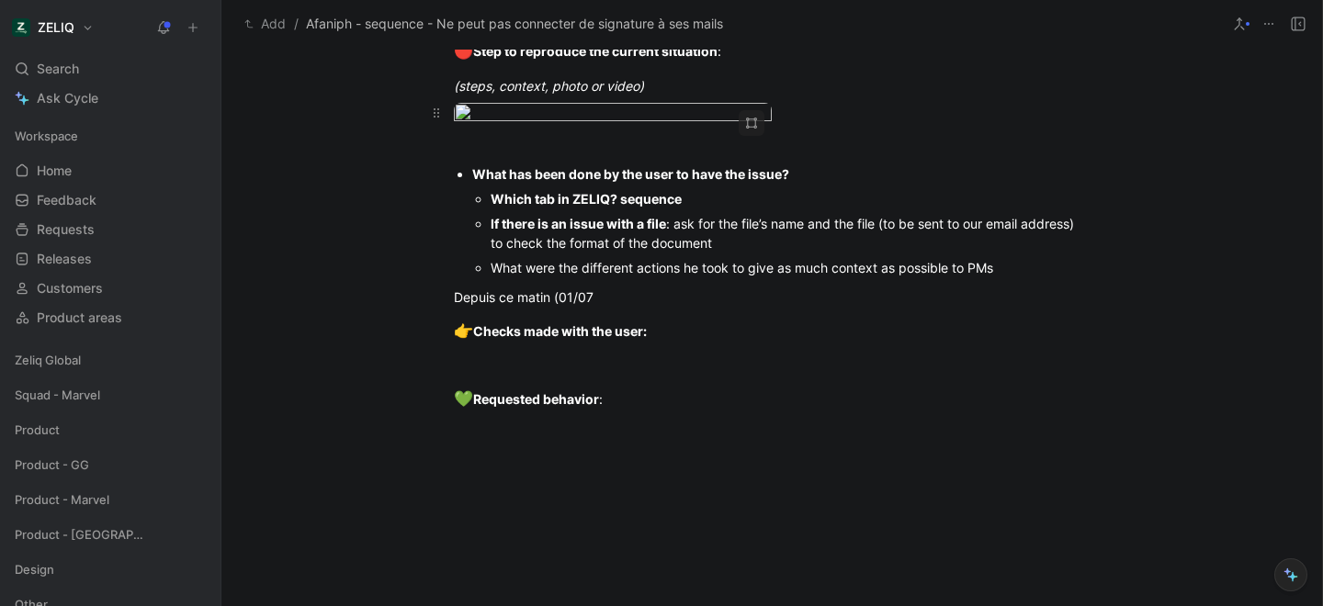
scroll to position [1638, 0]
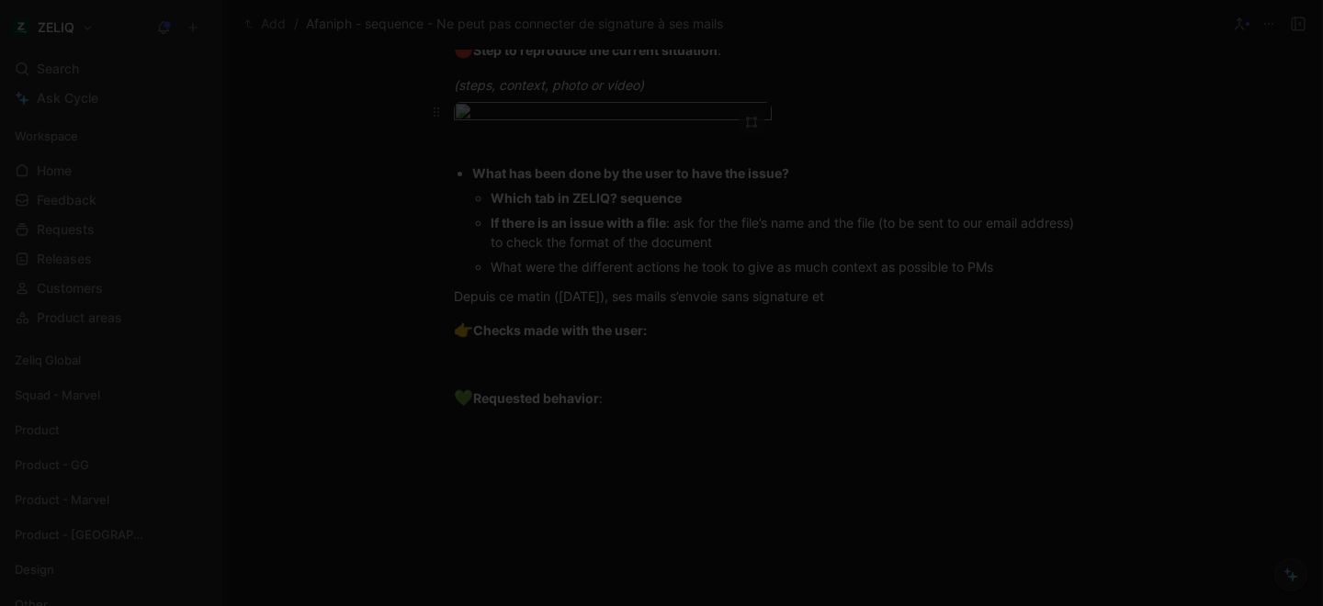
click at [550, 216] on body "ZELIQ Search ⌘ K Ask Cycle Workspace Home G then H Feedback G then F Requests G…" at bounding box center [661, 303] width 1323 height 606
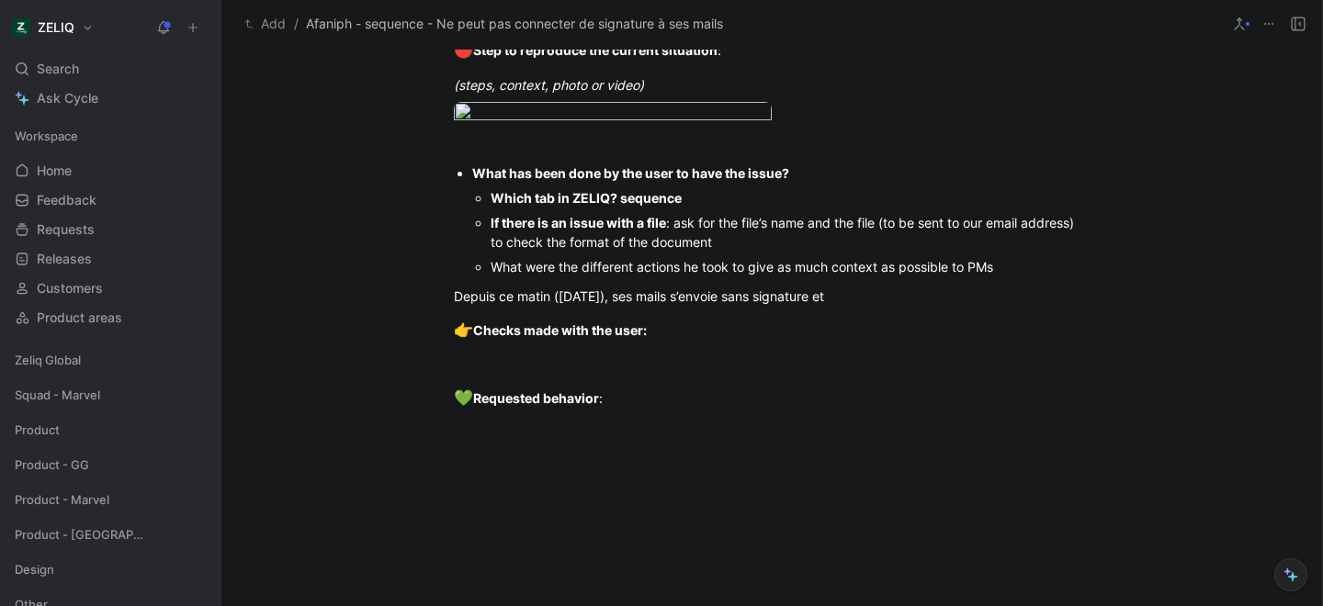
click at [171, 605] on div at bounding box center [661, 606] width 1323 height 0
click at [947, 306] on div "Depuis ce matin ([DATE]), ses mails s’envoie sans signature et" at bounding box center [772, 296] width 636 height 19
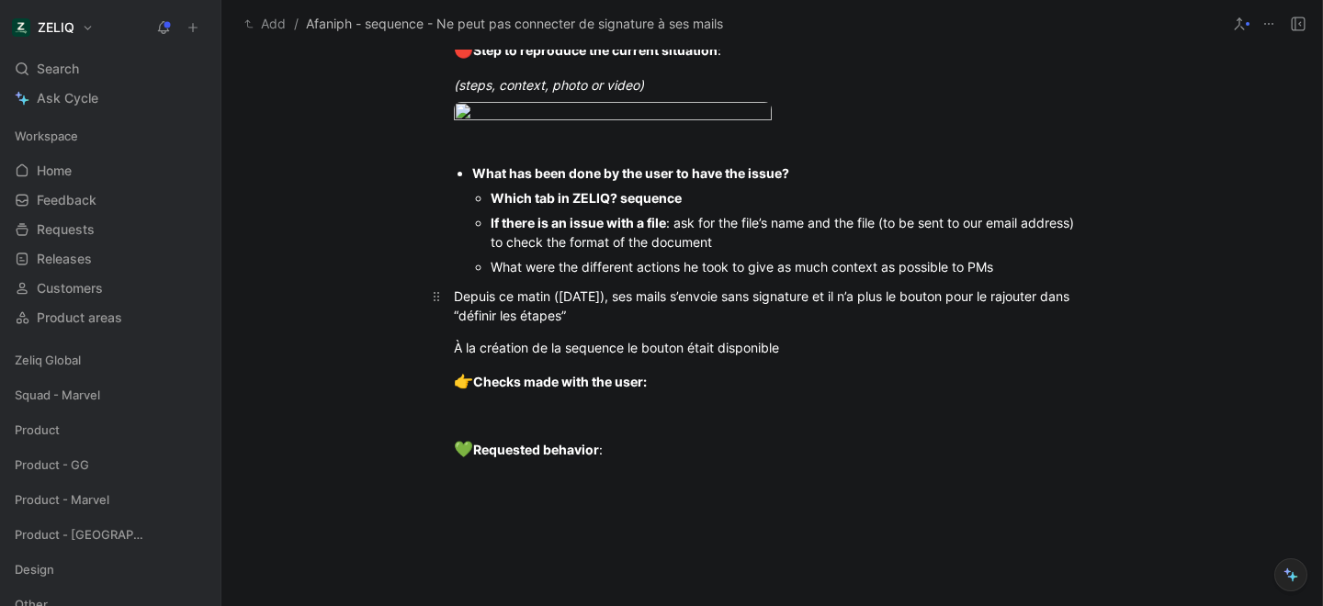
click at [489, 325] on div "Depuis ce matin ([DATE]), ses mails s’envoie sans signature et il n’a plus le b…" at bounding box center [772, 306] width 636 height 39
click at [808, 357] on div "À la création de la sequence le bouton était disponible" at bounding box center [772, 347] width 636 height 19
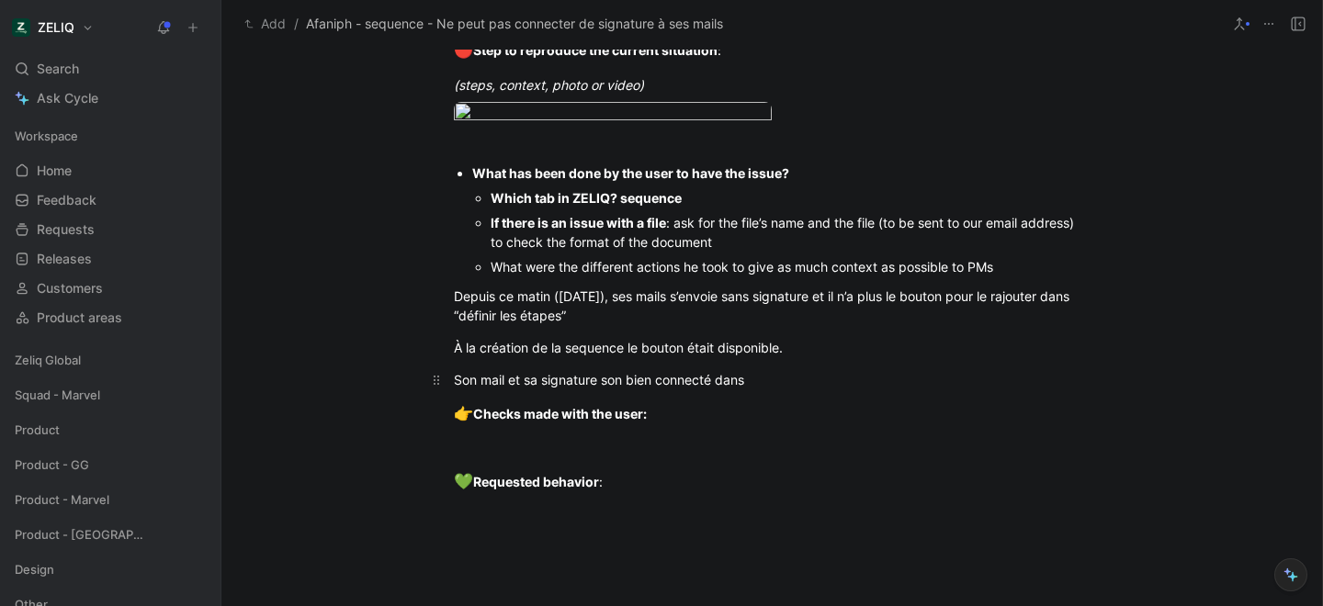
click at [484, 390] on div "Son mail et sa signature son bien connecté dans" at bounding box center [772, 379] width 636 height 19
click at [607, 390] on div "Son email et sa signature son bien connecté dans" at bounding box center [772, 379] width 636 height 19
